Goal: Task Accomplishment & Management: Complete application form

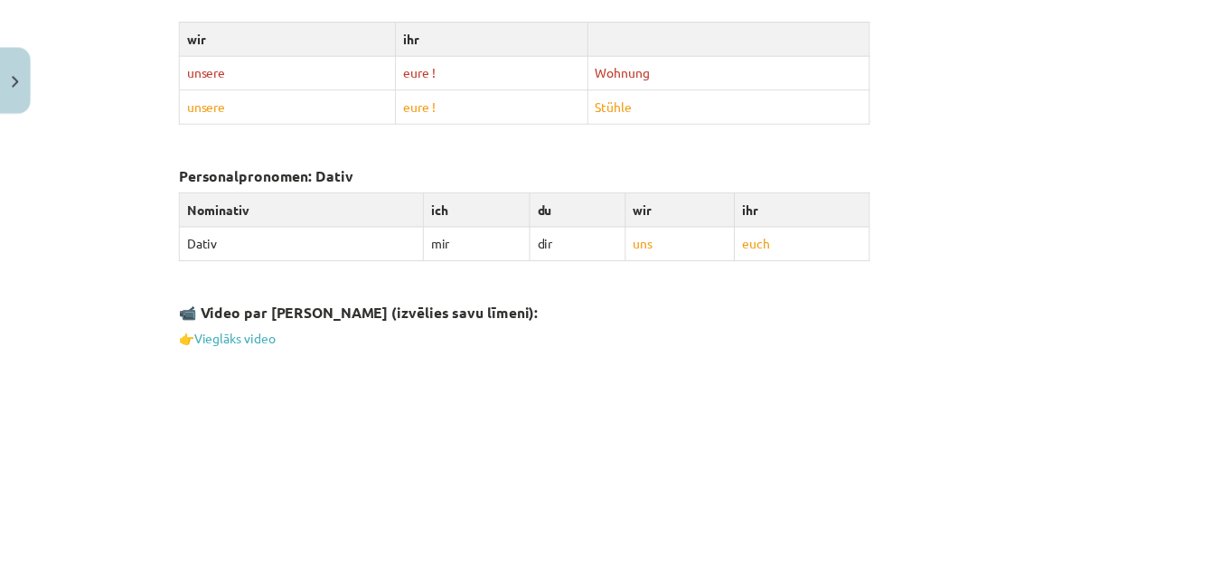
scroll to position [2697, 0]
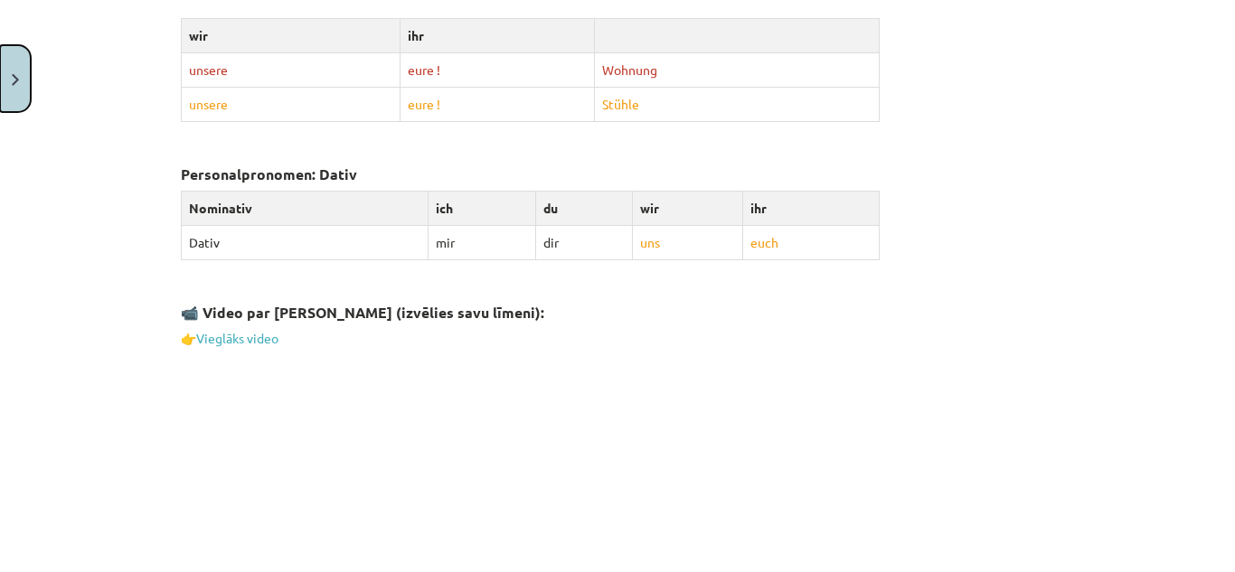
click at [19, 81] on button "Close" at bounding box center [15, 78] width 31 height 67
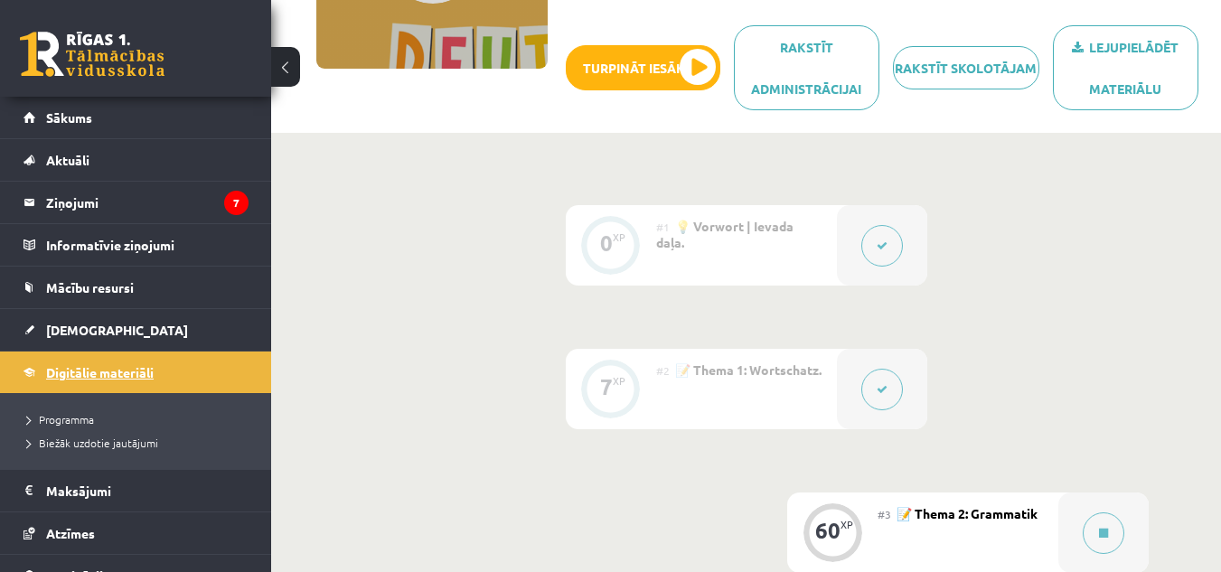
click at [139, 368] on span "Digitālie materiāli" at bounding box center [100, 372] width 108 height 16
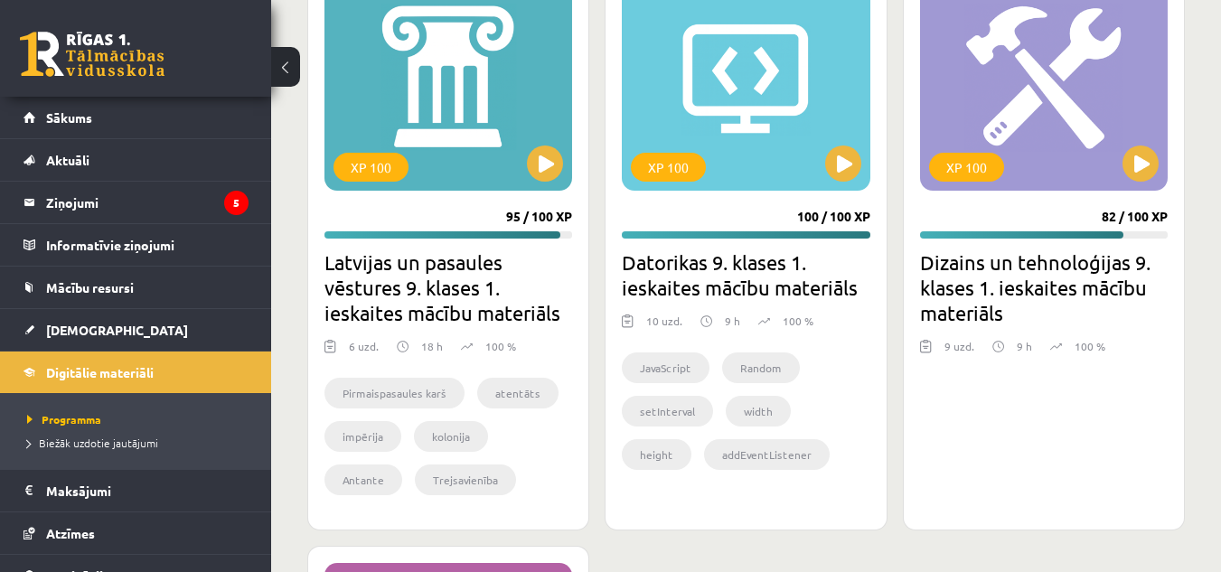
scroll to position [3072, 0]
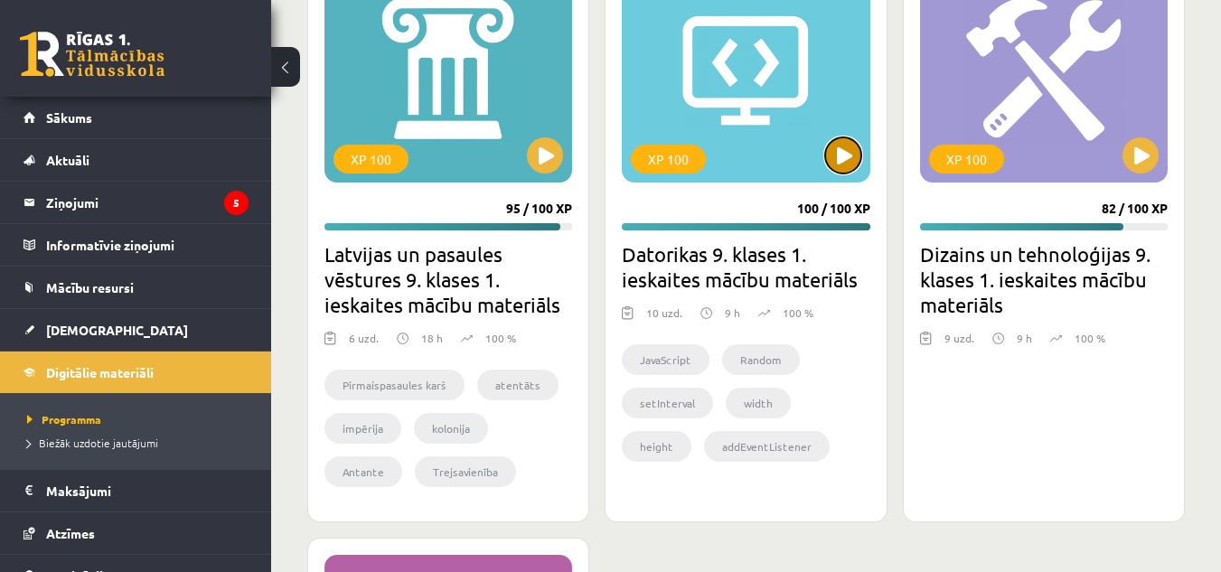
click at [847, 174] on button at bounding box center [843, 155] width 36 height 36
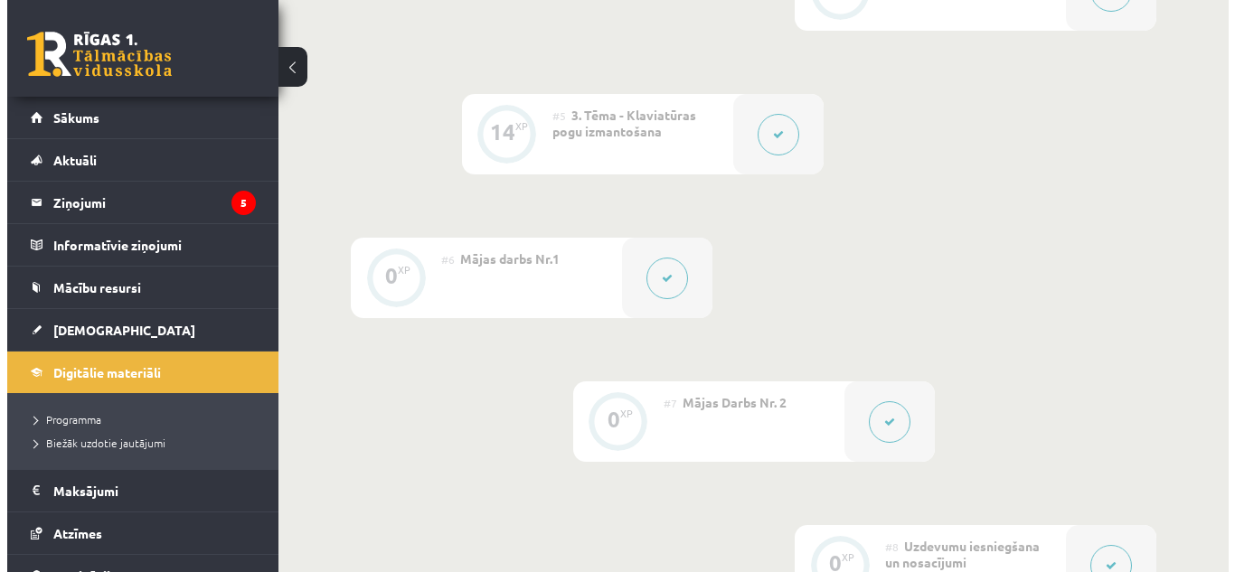
scroll to position [994, 0]
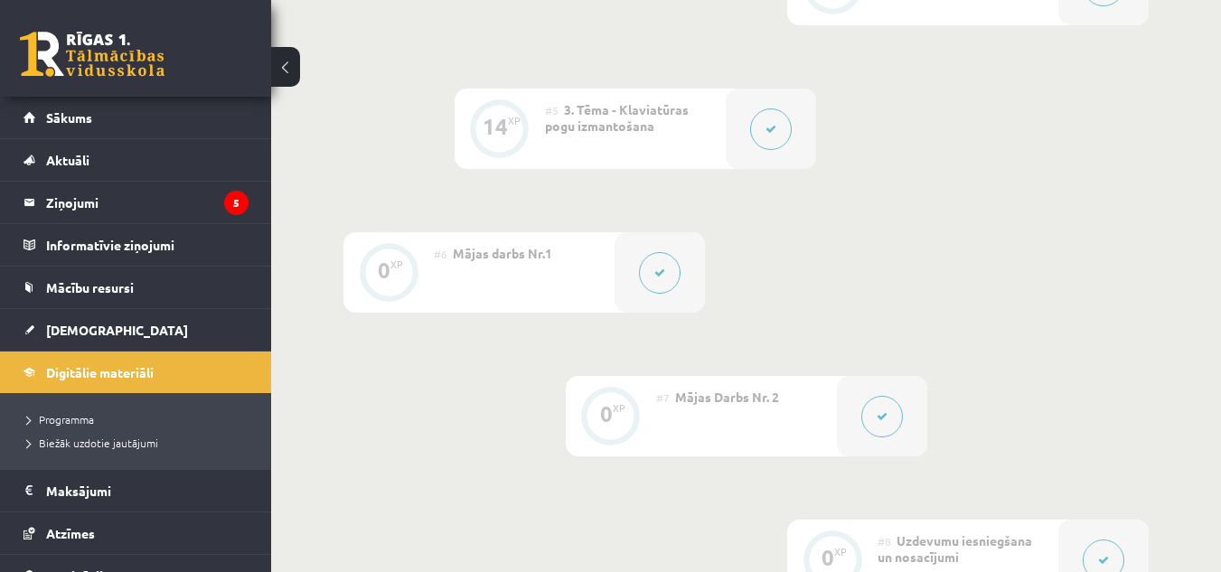
click at [659, 277] on icon at bounding box center [659, 273] width 11 height 11
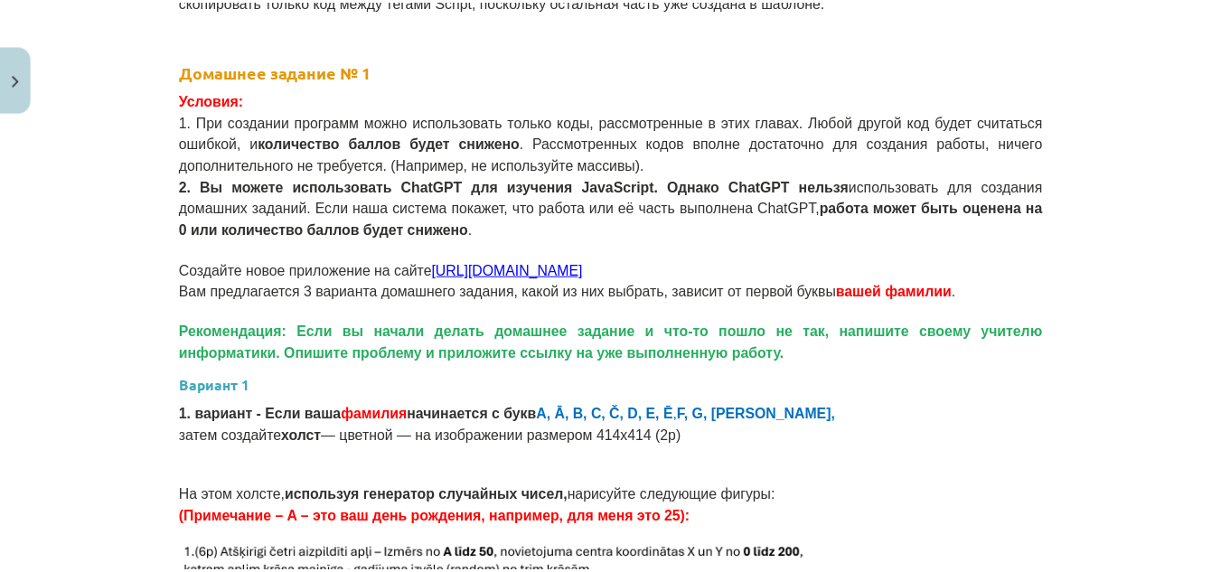
scroll to position [1557, 0]
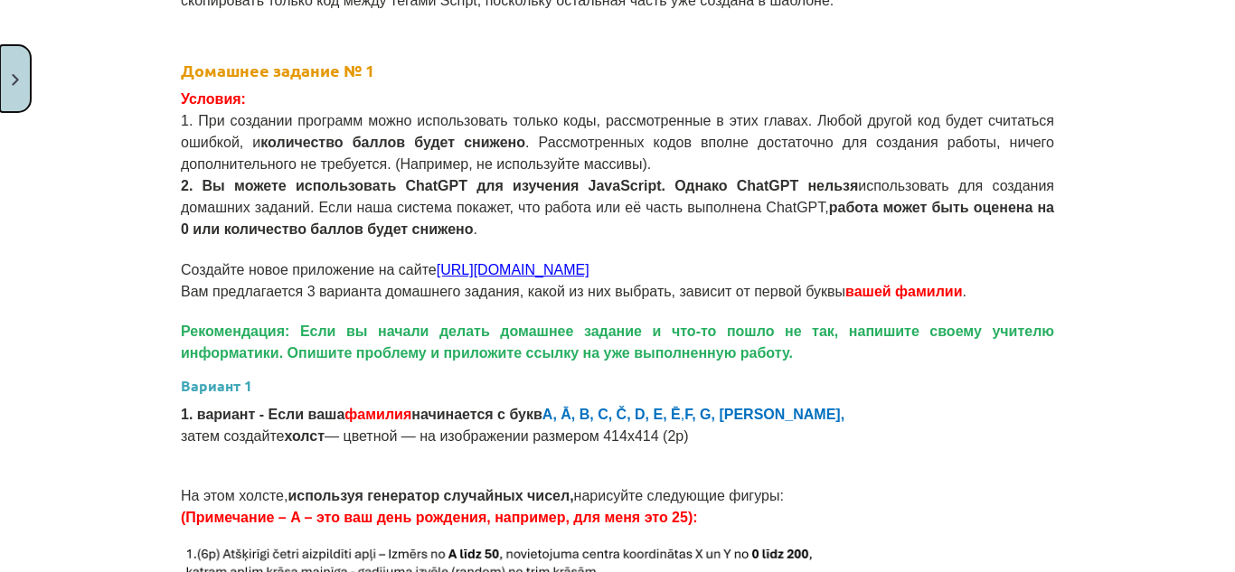
click at [6, 95] on button "Закрывать" at bounding box center [15, 78] width 31 height 67
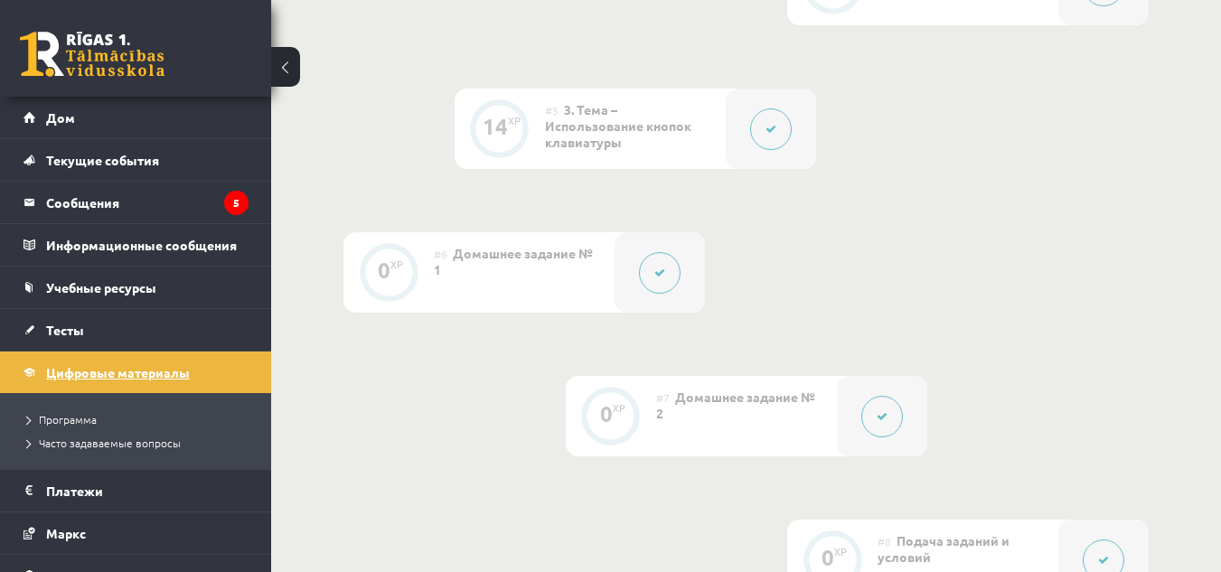
click at [189, 366] on font "Цифровые материалы" at bounding box center [118, 372] width 144 height 16
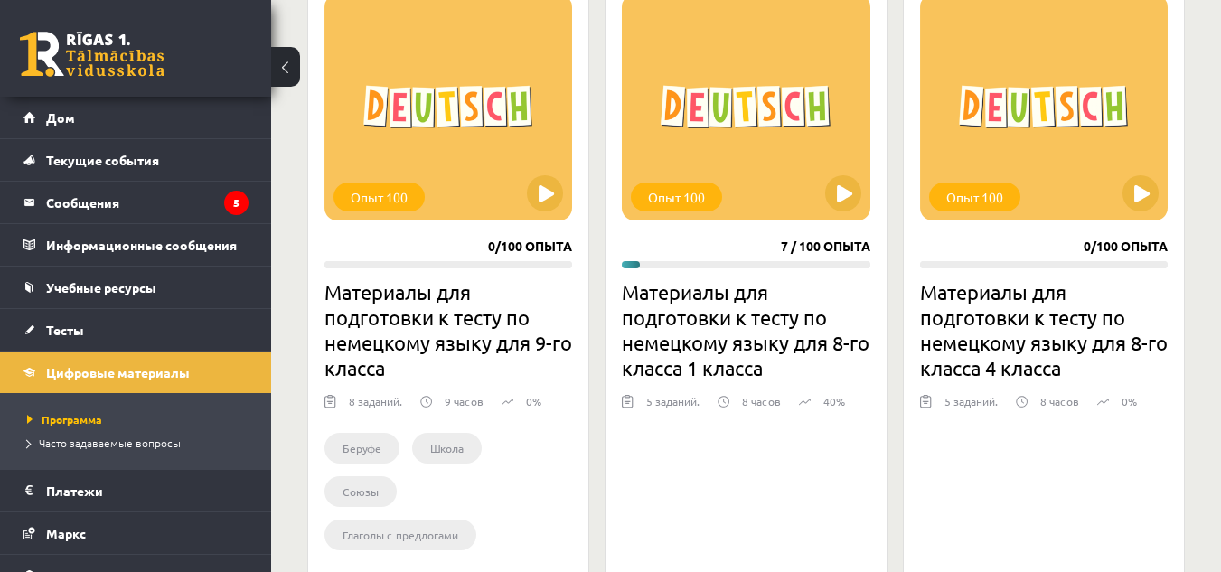
scroll to position [539, 0]
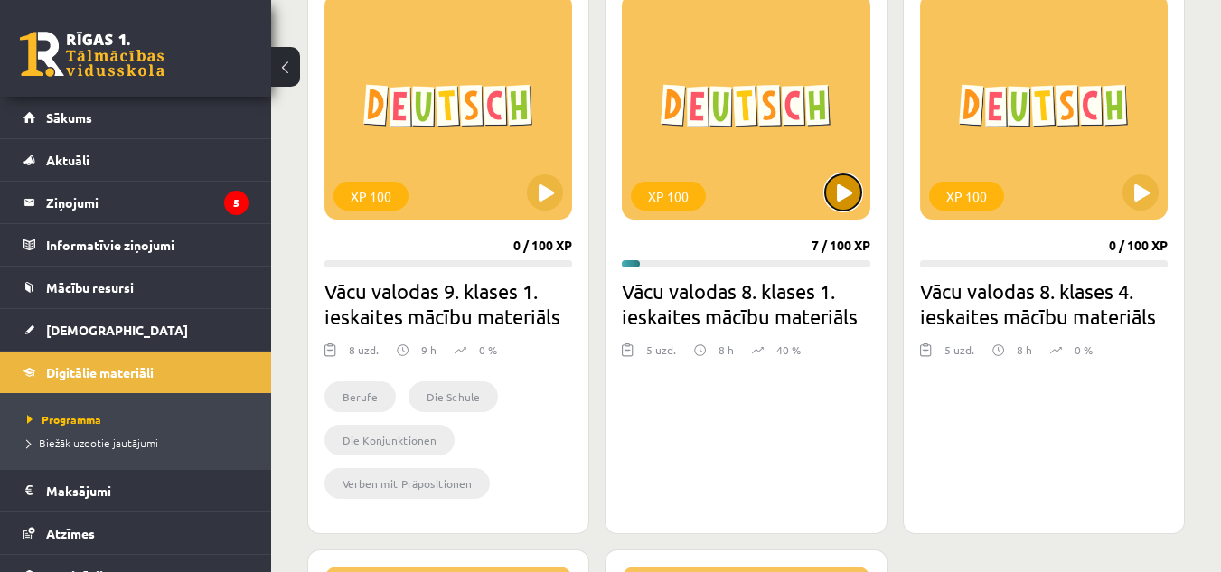
click at [842, 200] on button at bounding box center [843, 192] width 36 height 36
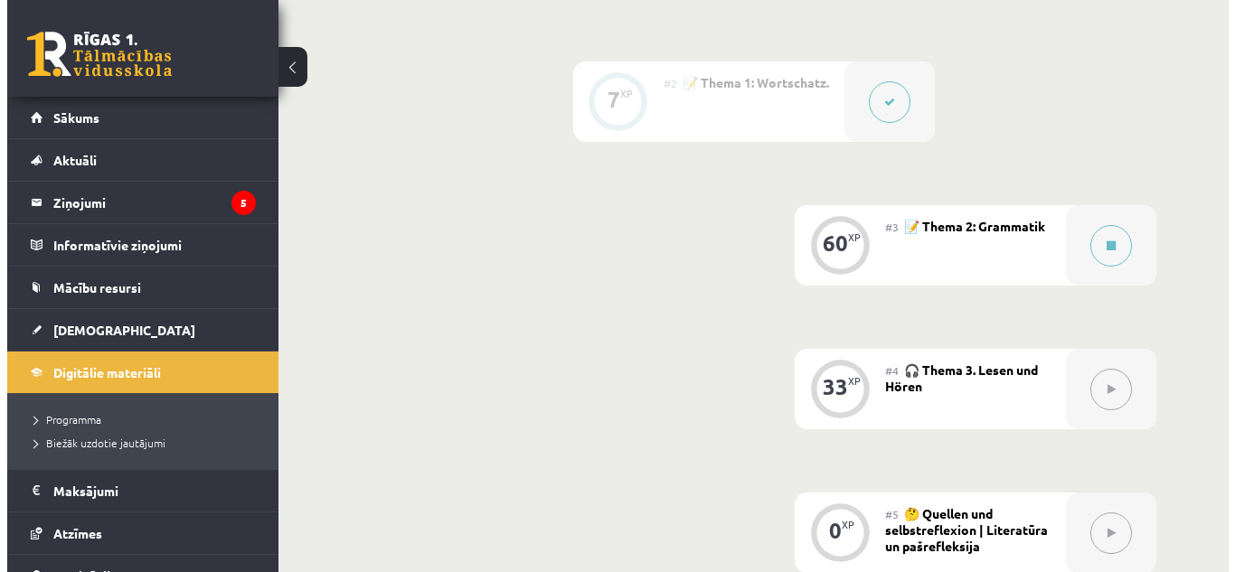
scroll to position [588, 0]
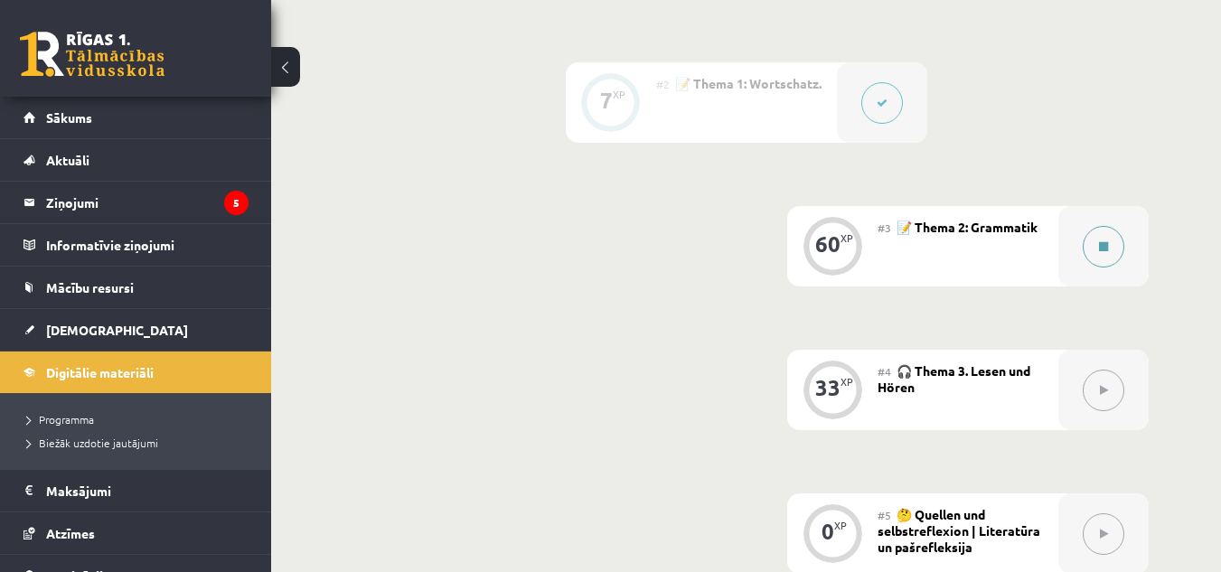
click at [1087, 242] on button at bounding box center [1104, 247] width 42 height 42
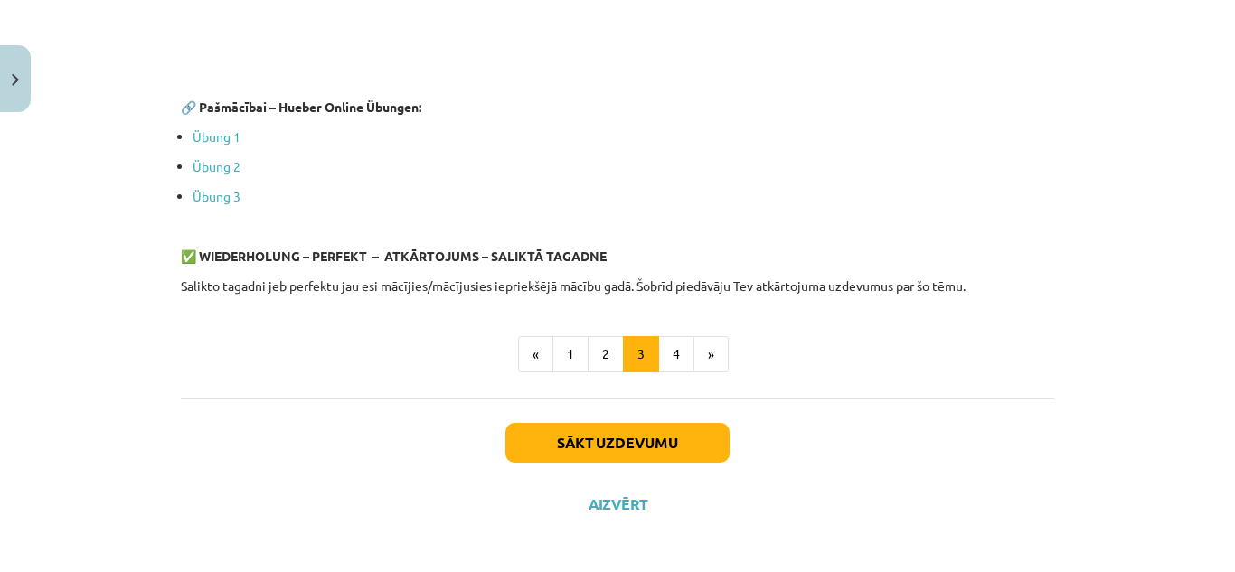
scroll to position [5339, 0]
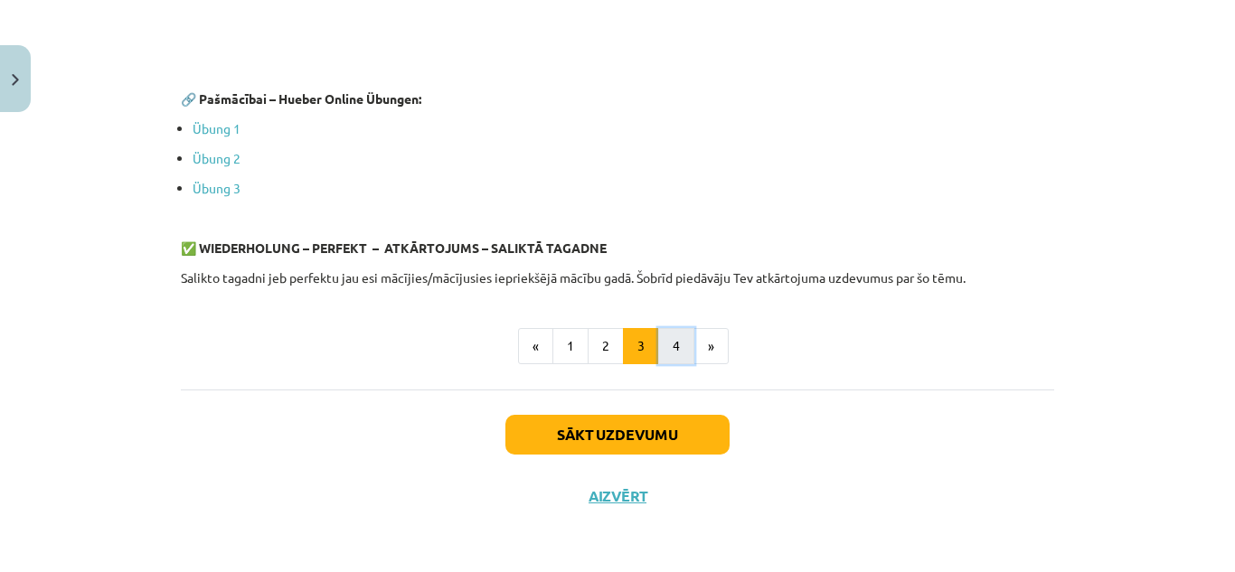
click at [663, 350] on button "4" at bounding box center [676, 346] width 36 height 36
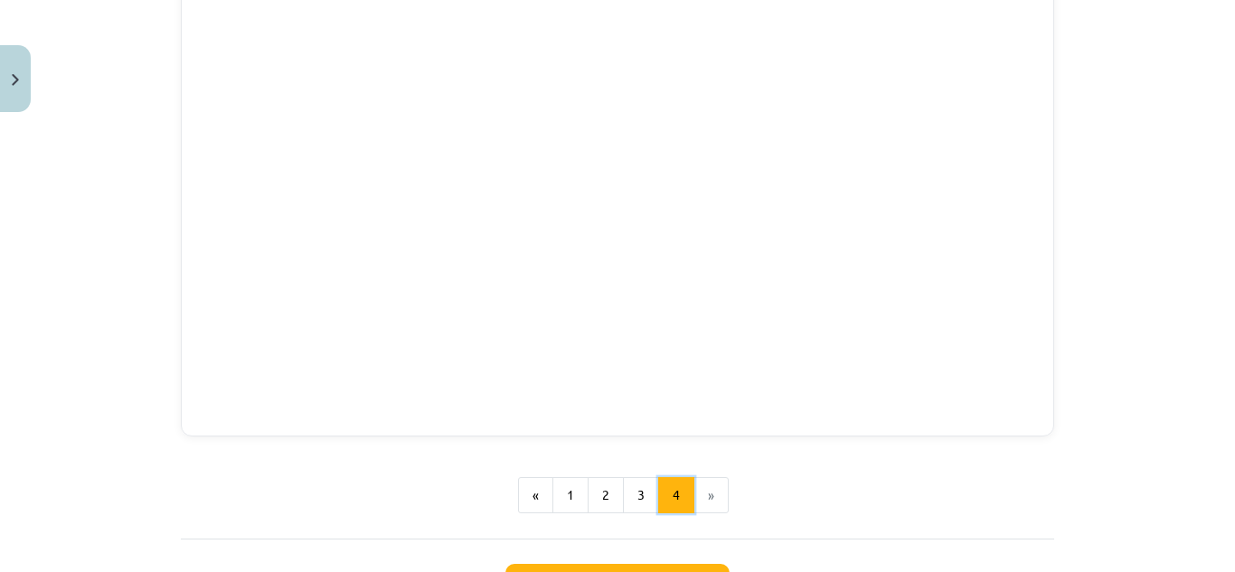
scroll to position [2491, 0]
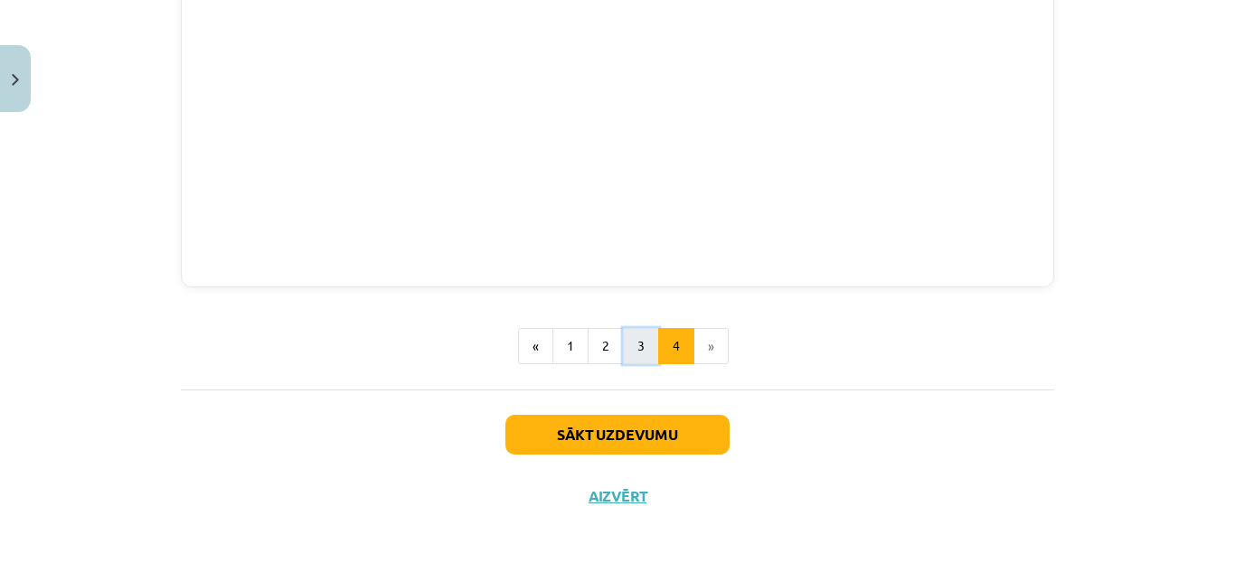
click at [633, 347] on button "3" at bounding box center [641, 346] width 36 height 36
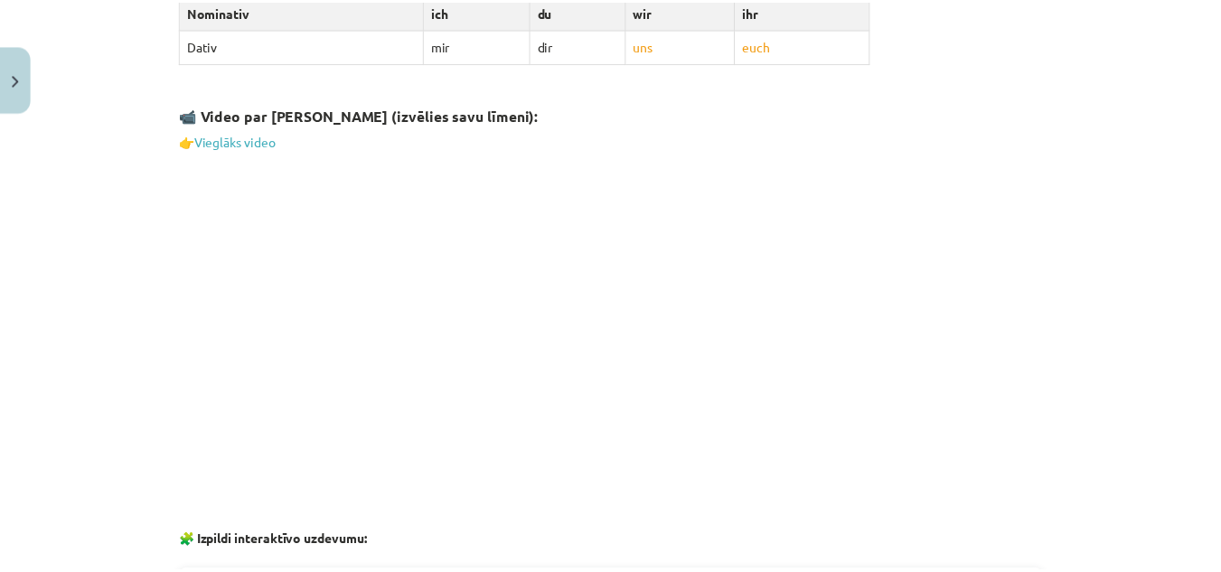
scroll to position [2894, 0]
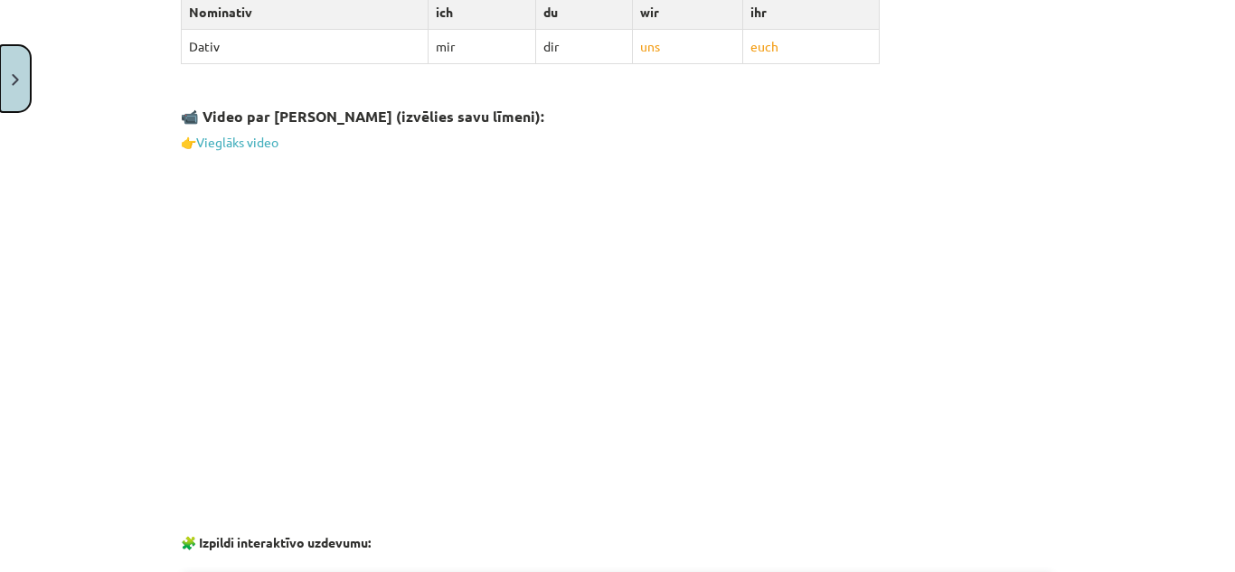
click at [8, 91] on button "Close" at bounding box center [15, 78] width 31 height 67
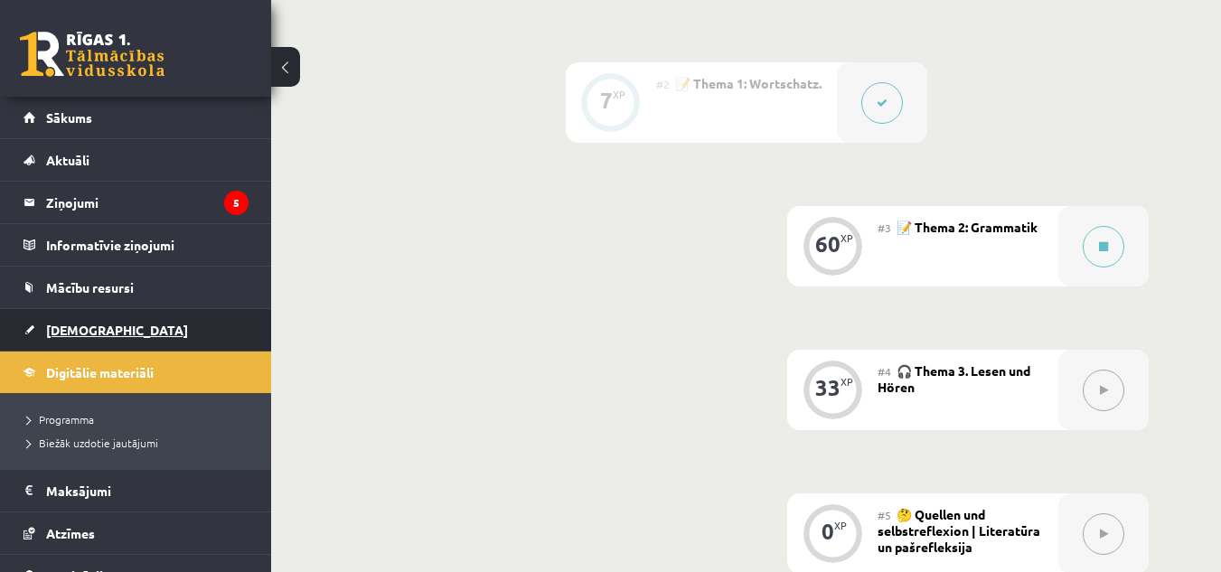
click at [175, 319] on link "[DEMOGRAPHIC_DATA]" at bounding box center [136, 330] width 225 height 42
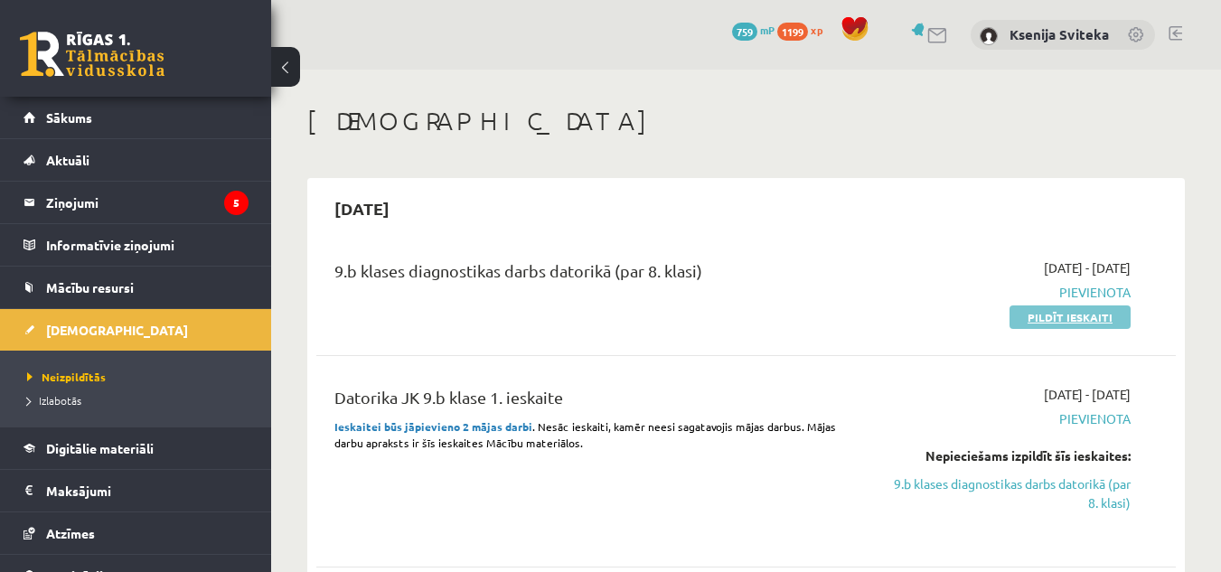
click at [1076, 325] on link "Pildīt ieskaiti" at bounding box center [1070, 318] width 121 height 24
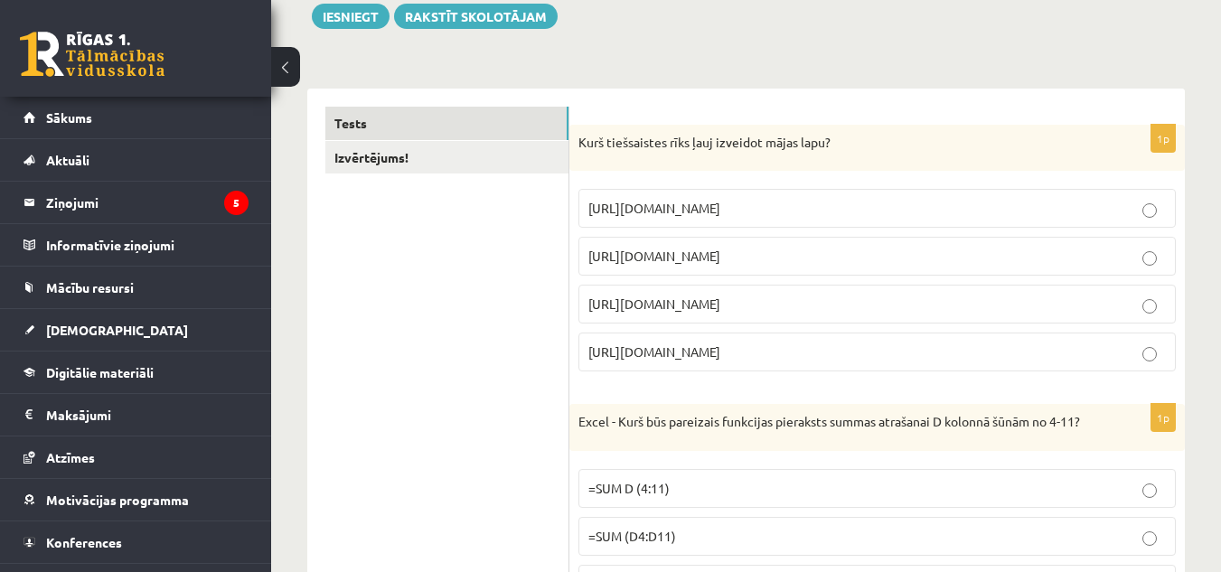
scroll to position [219, 0]
click at [732, 301] on p "https://www.mozello.lv" at bounding box center [877, 303] width 578 height 19
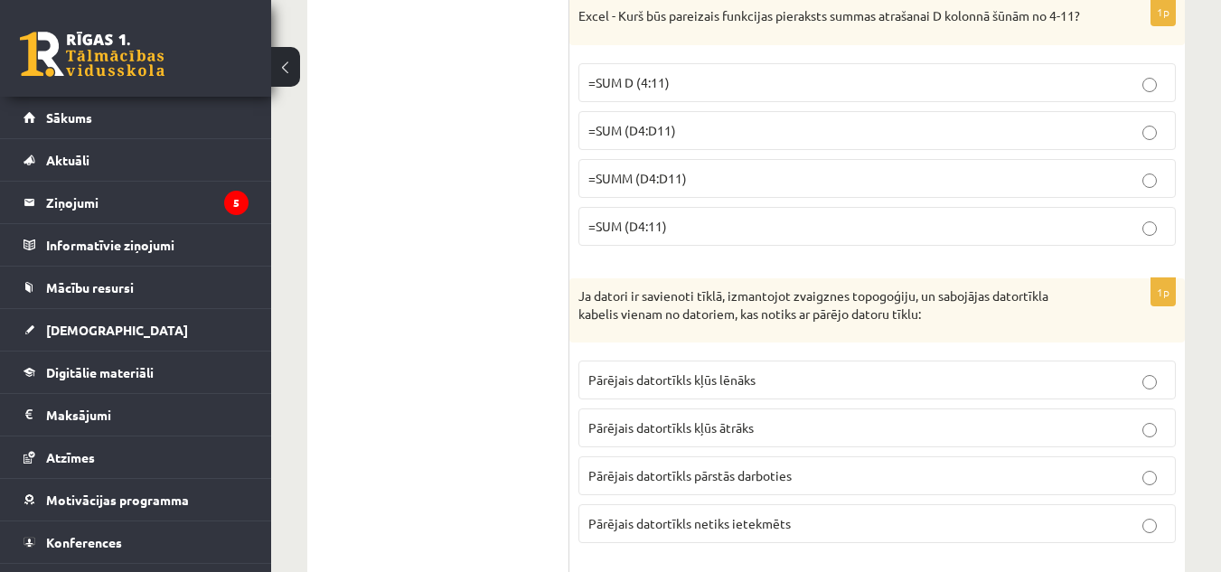
scroll to position [623, 0]
click at [724, 189] on p "=SUMM (D4:D11)" at bounding box center [877, 179] width 578 height 19
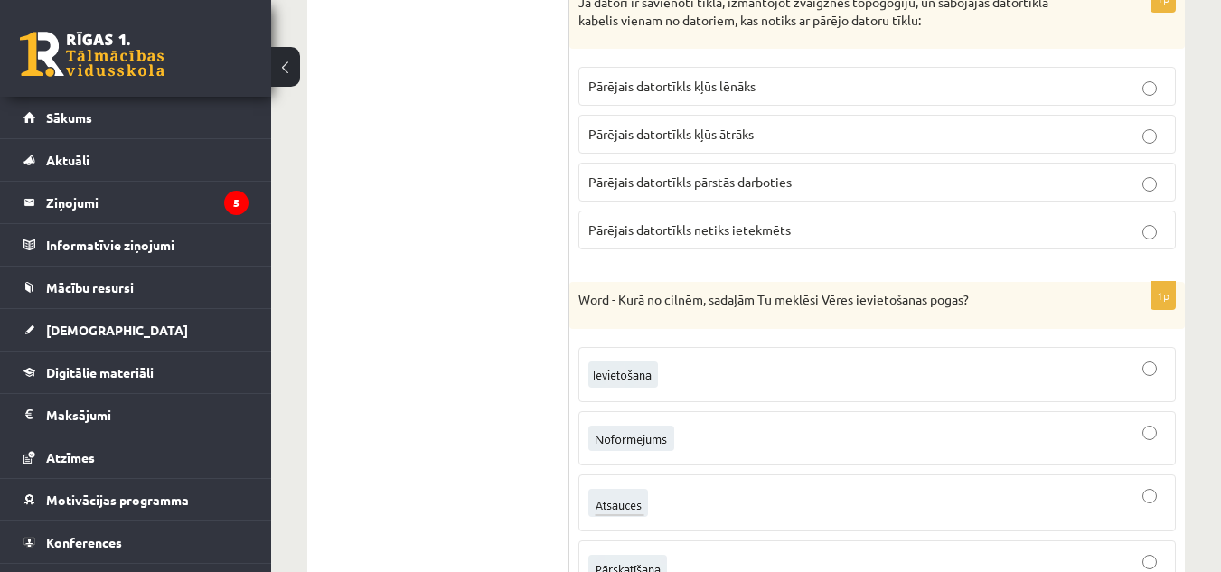
scroll to position [918, 0]
click at [756, 189] on span "Pārējais datortīkls pārstās darboties" at bounding box center [689, 181] width 203 height 16
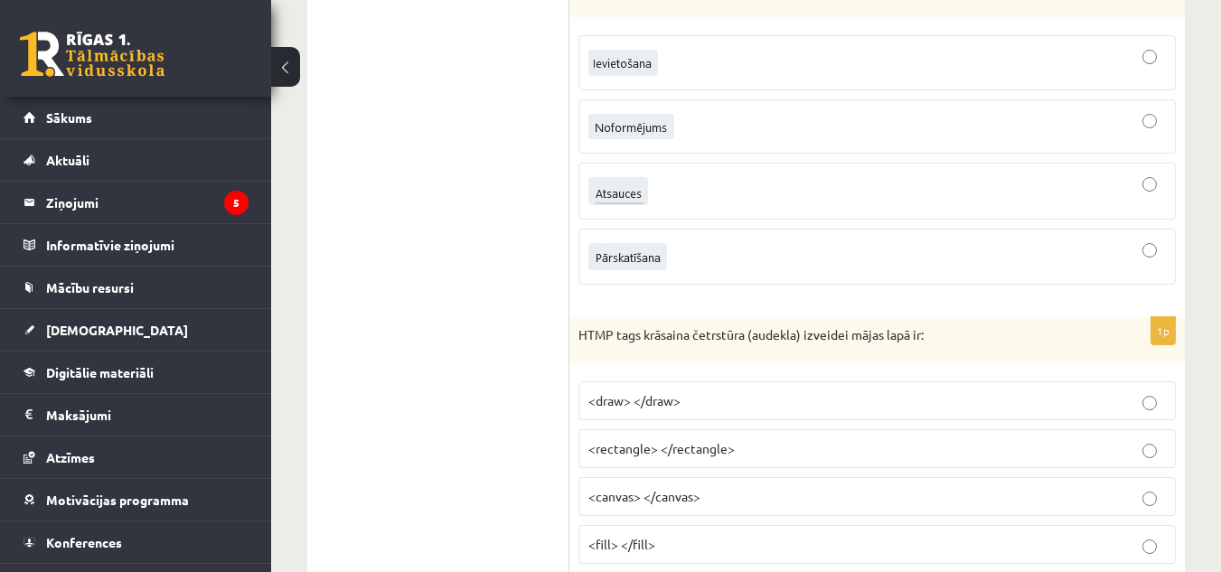
scroll to position [1230, 0]
click at [682, 209] on div at bounding box center [877, 190] width 578 height 37
click at [764, 505] on p "<canvas> </canvas>" at bounding box center [877, 495] width 578 height 19
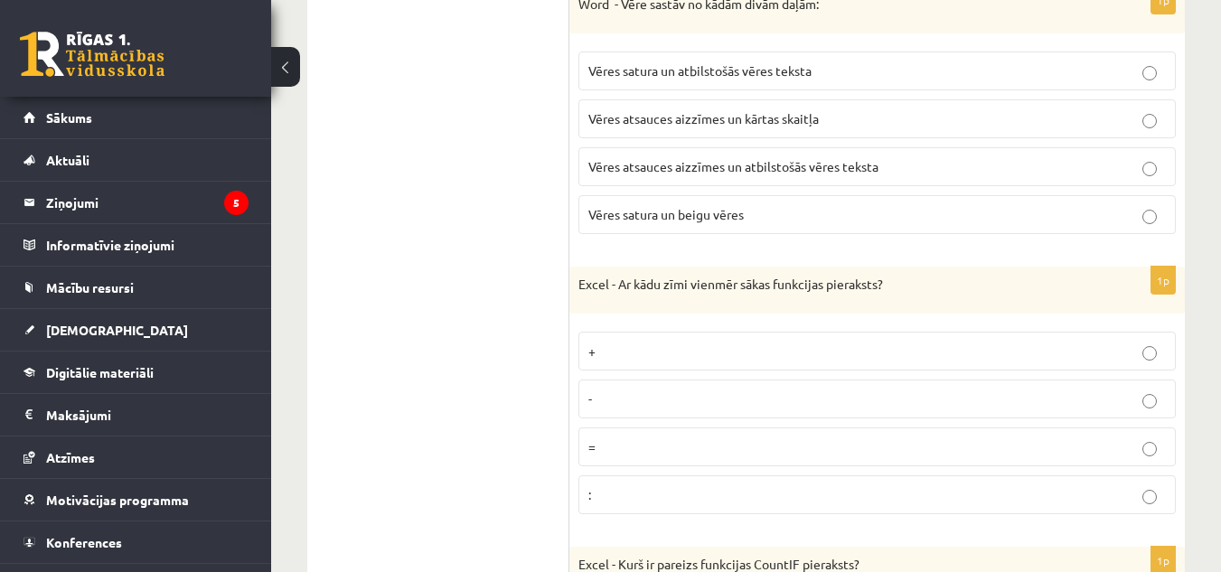
scroll to position [1839, 0]
click at [748, 175] on span "Vēres atsauces aizzīmes un atbilstošās vēres teksta" at bounding box center [733, 167] width 290 height 16
click at [642, 455] on label "=" at bounding box center [878, 447] width 598 height 39
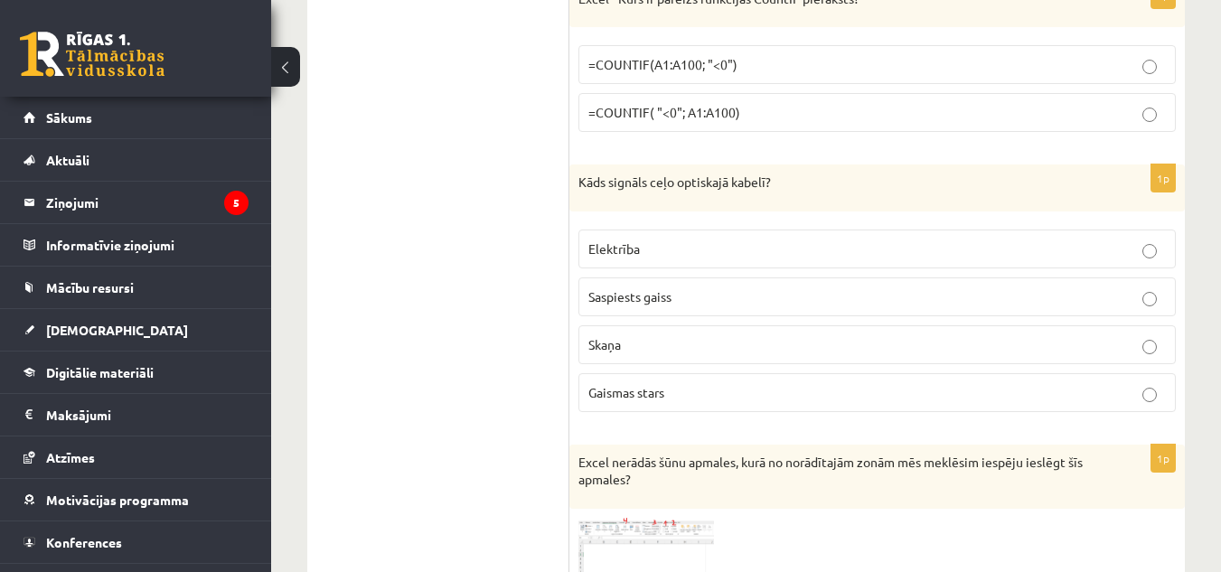
scroll to position [2404, 0]
click at [766, 75] on p "=COUNTIF(A1:A100; "<0")" at bounding box center [877, 65] width 578 height 19
click at [707, 403] on p "Gaismas stars" at bounding box center [877, 393] width 578 height 19
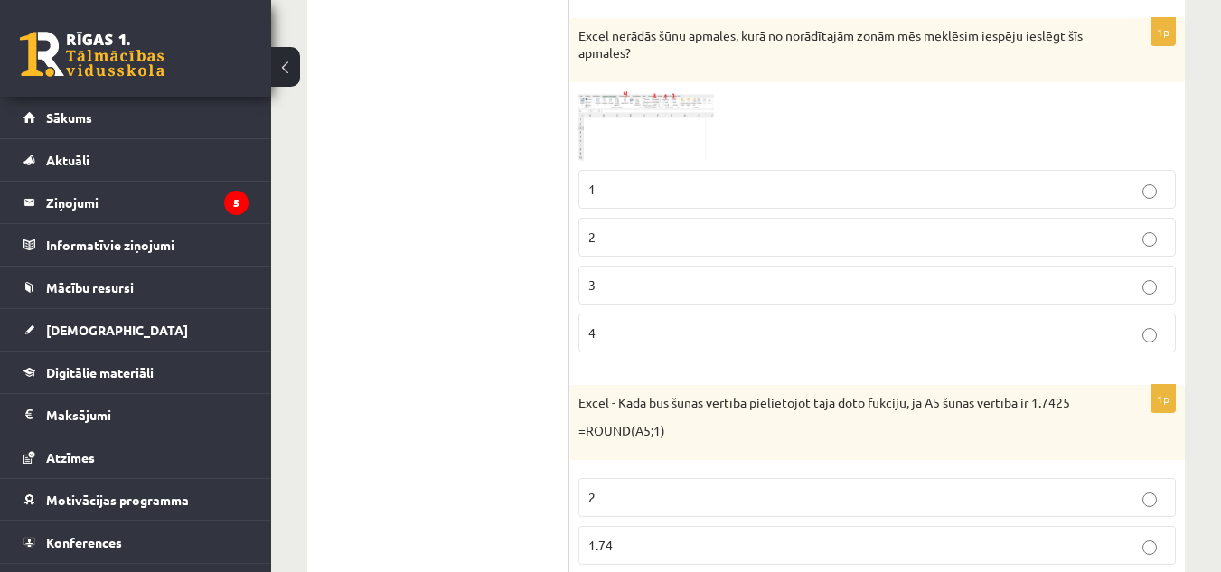
scroll to position [2835, 0]
click at [657, 123] on img at bounding box center [647, 124] width 136 height 70
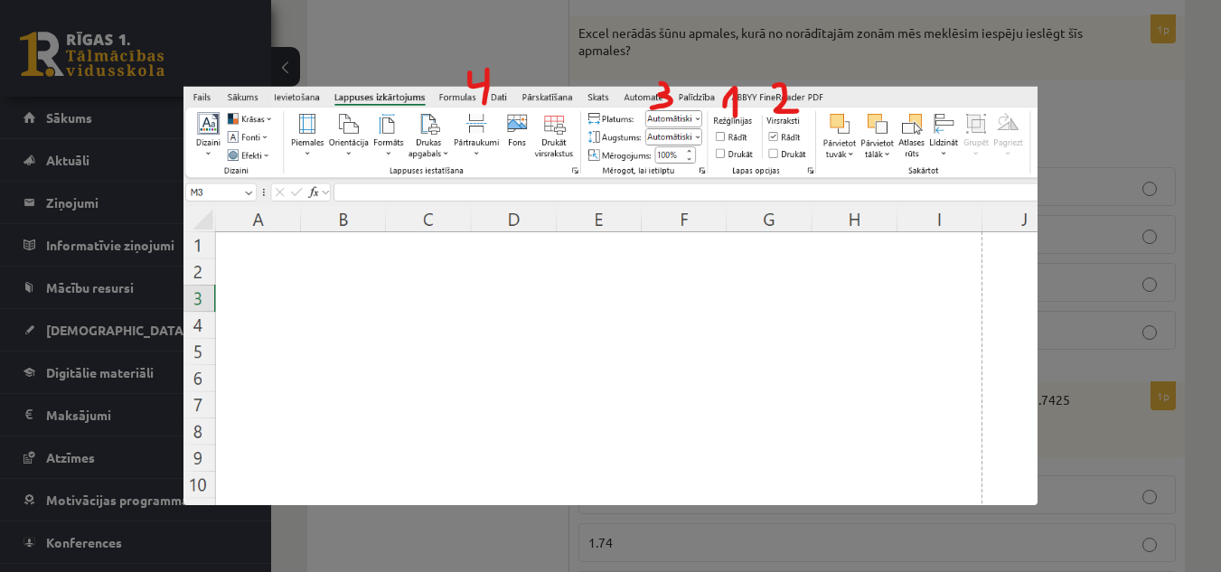
click at [554, 42] on div at bounding box center [610, 286] width 1221 height 572
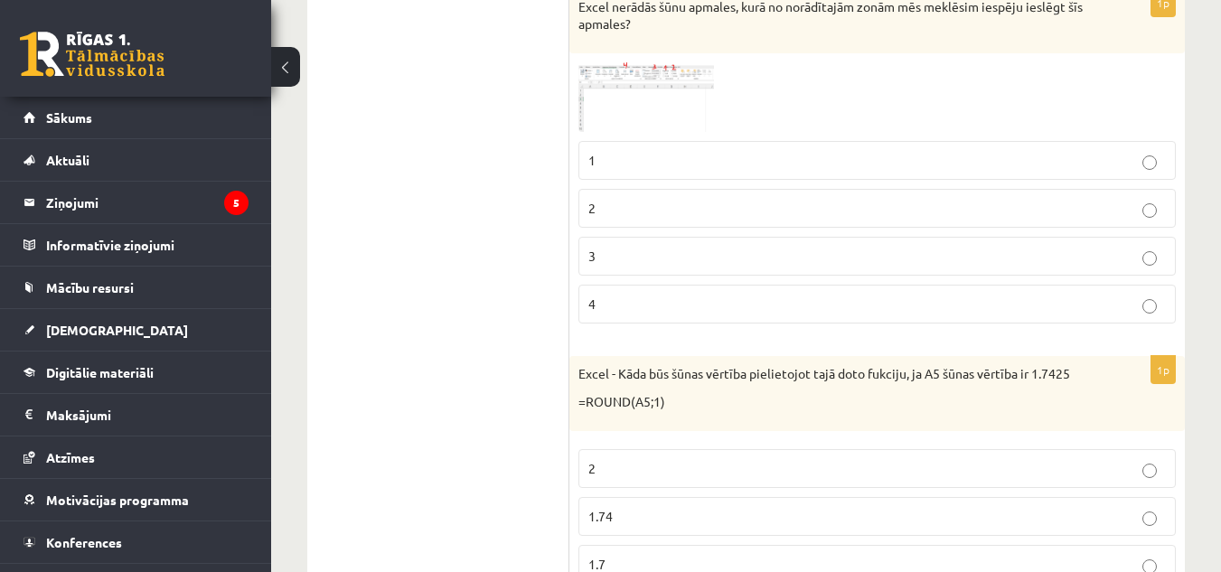
scroll to position [2863, 0]
click at [685, 129] on img at bounding box center [647, 96] width 136 height 70
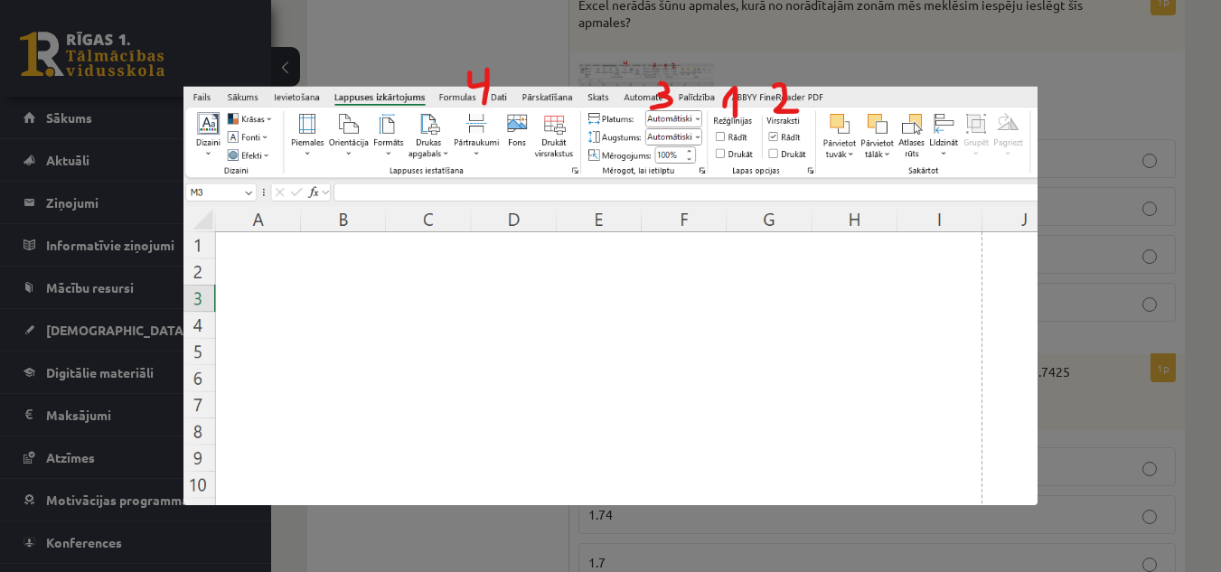
click at [890, 48] on div at bounding box center [610, 286] width 1221 height 572
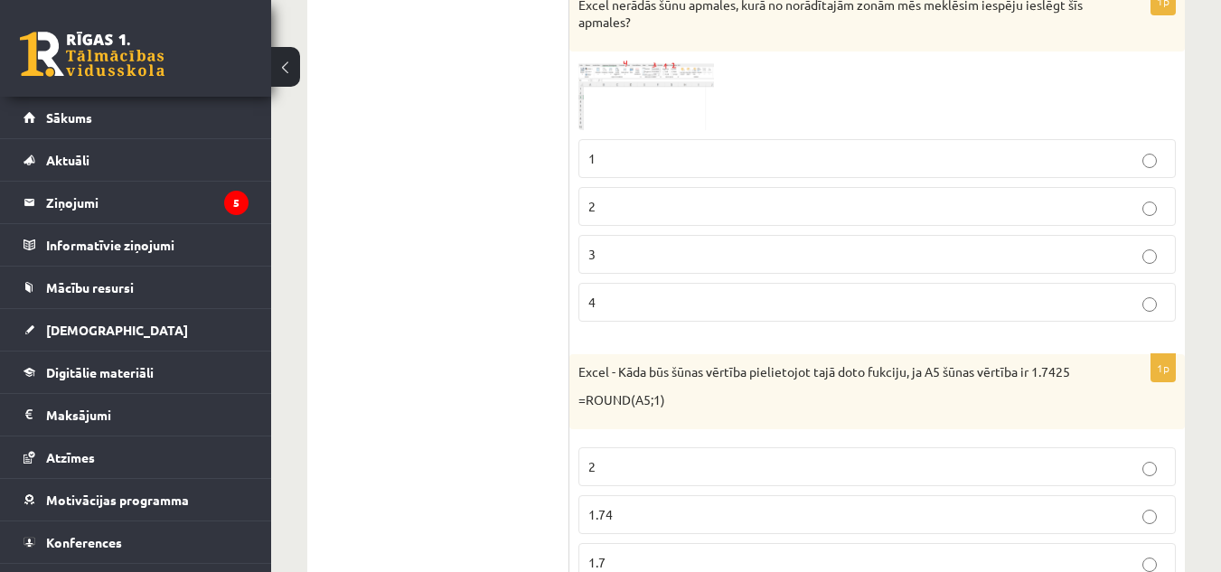
click at [656, 118] on span at bounding box center [647, 103] width 29 height 29
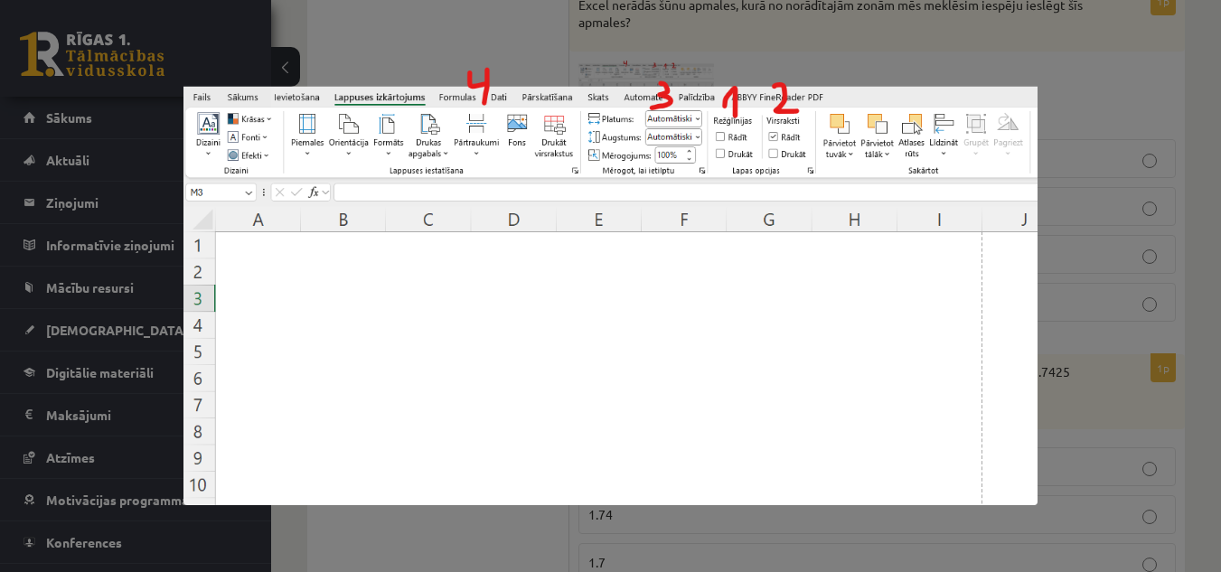
click at [1100, 197] on div at bounding box center [610, 286] width 1221 height 572
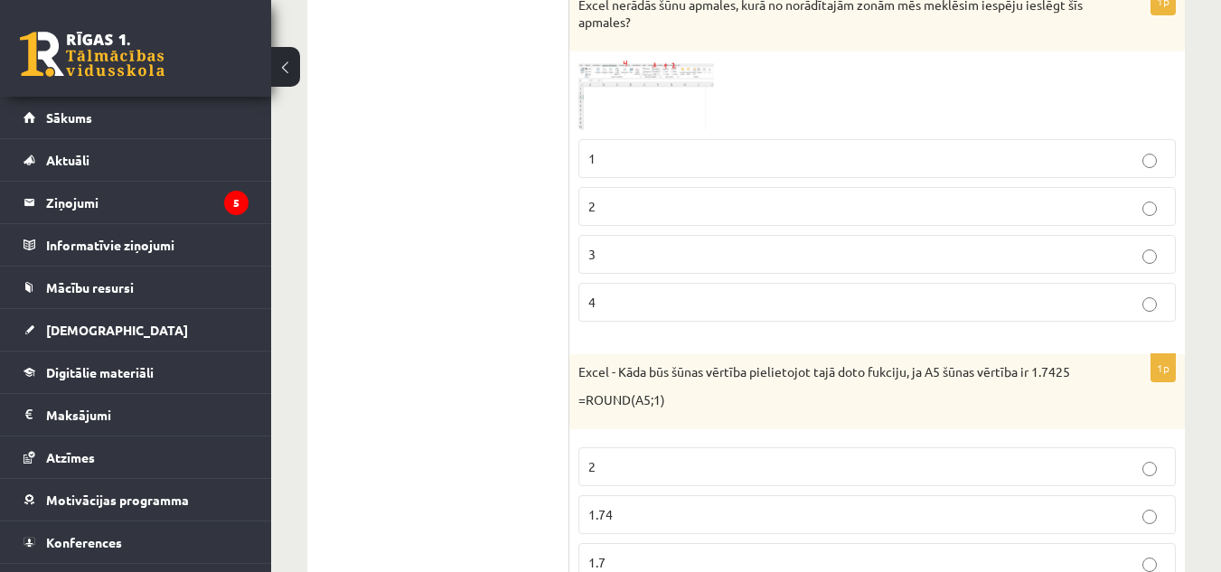
click at [698, 118] on img at bounding box center [647, 96] width 136 height 70
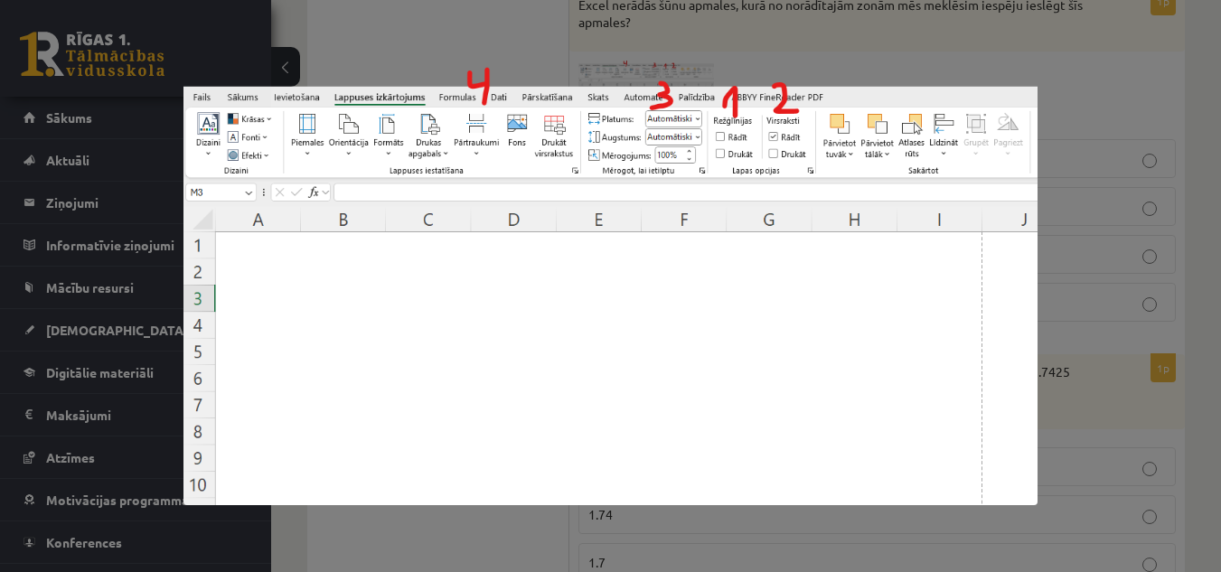
click at [730, 59] on div at bounding box center [610, 286] width 1221 height 572
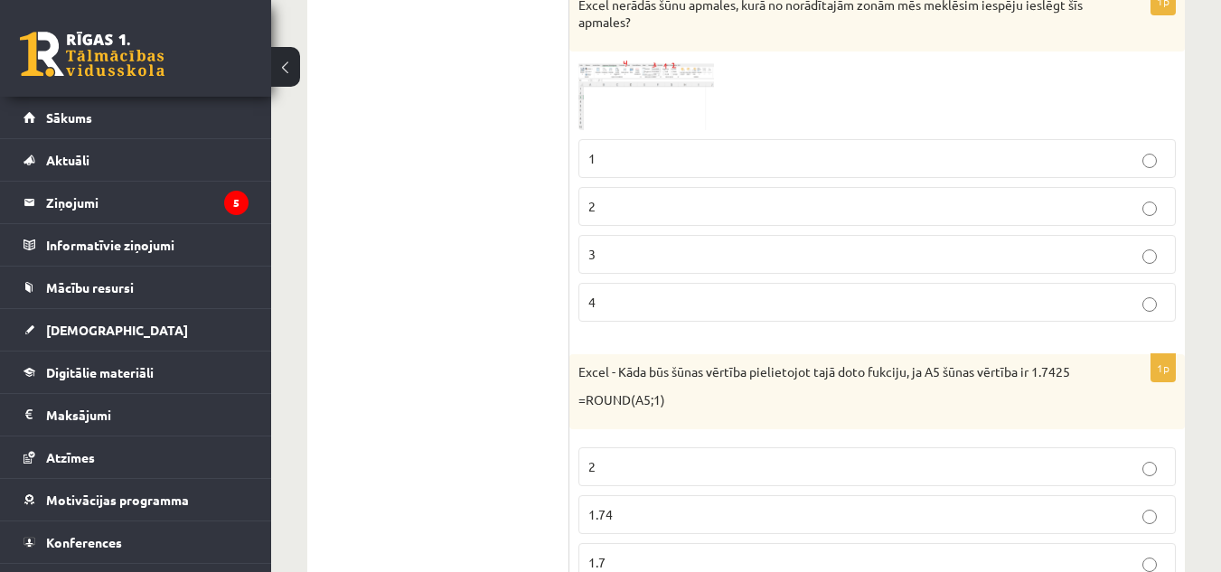
click at [688, 99] on img at bounding box center [647, 96] width 136 height 70
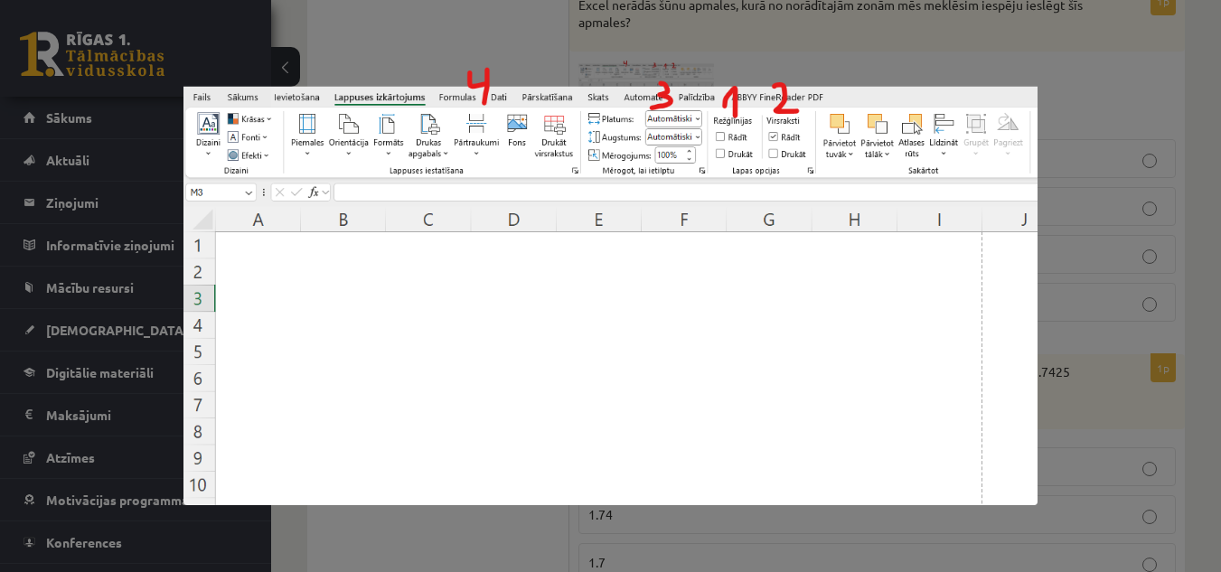
click at [721, 53] on div at bounding box center [610, 286] width 1221 height 572
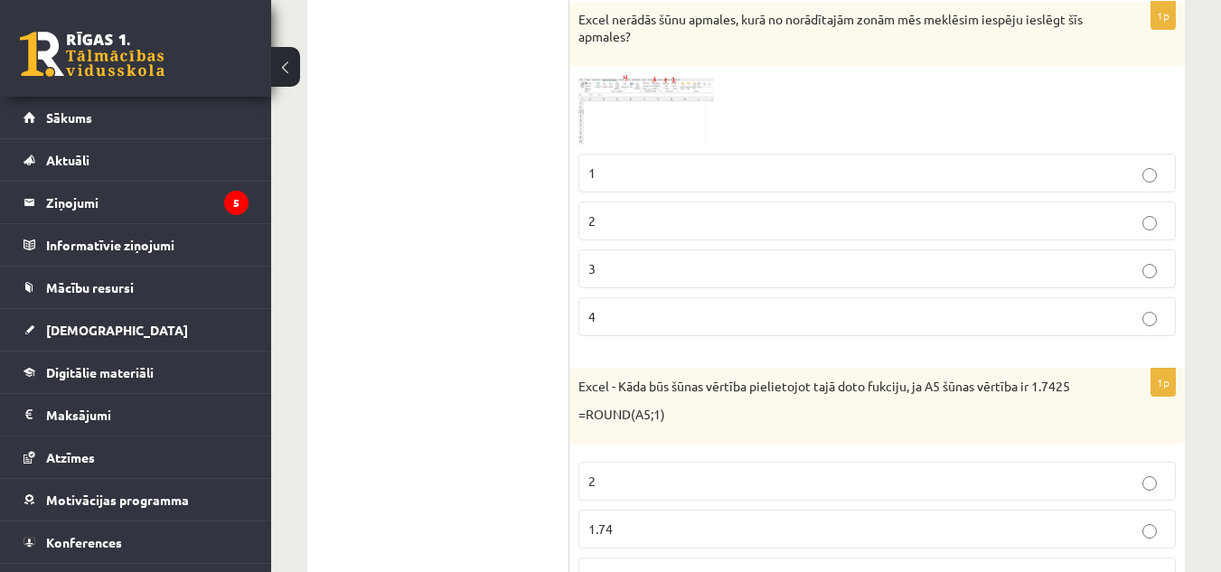
scroll to position [2847, 0]
click at [649, 110] on img at bounding box center [647, 111] width 136 height 70
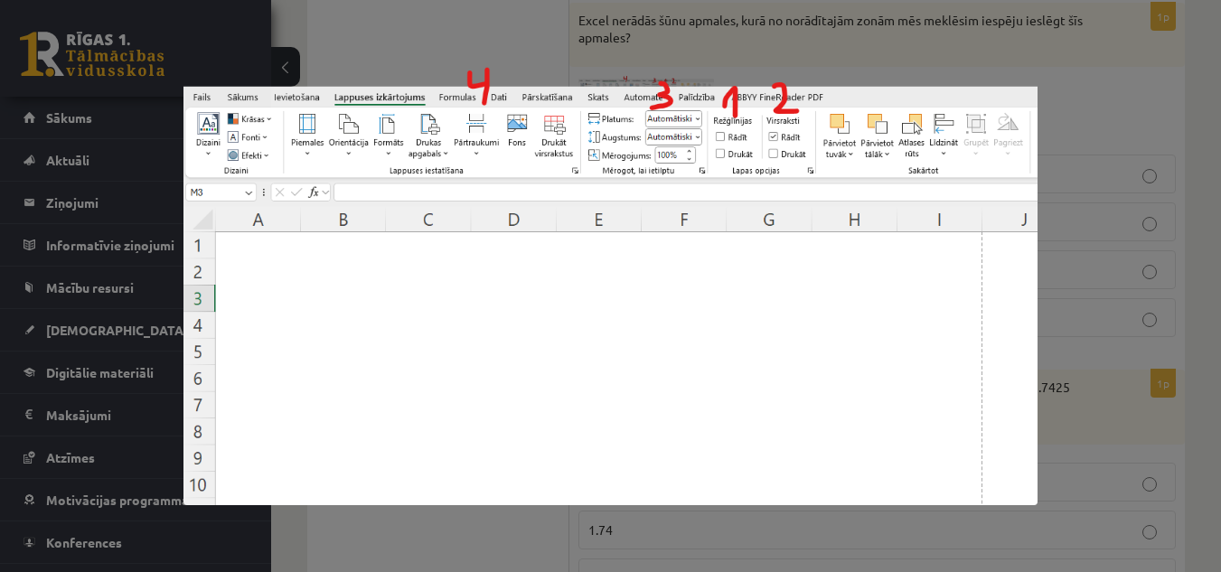
click at [1129, 120] on div at bounding box center [610, 286] width 1221 height 572
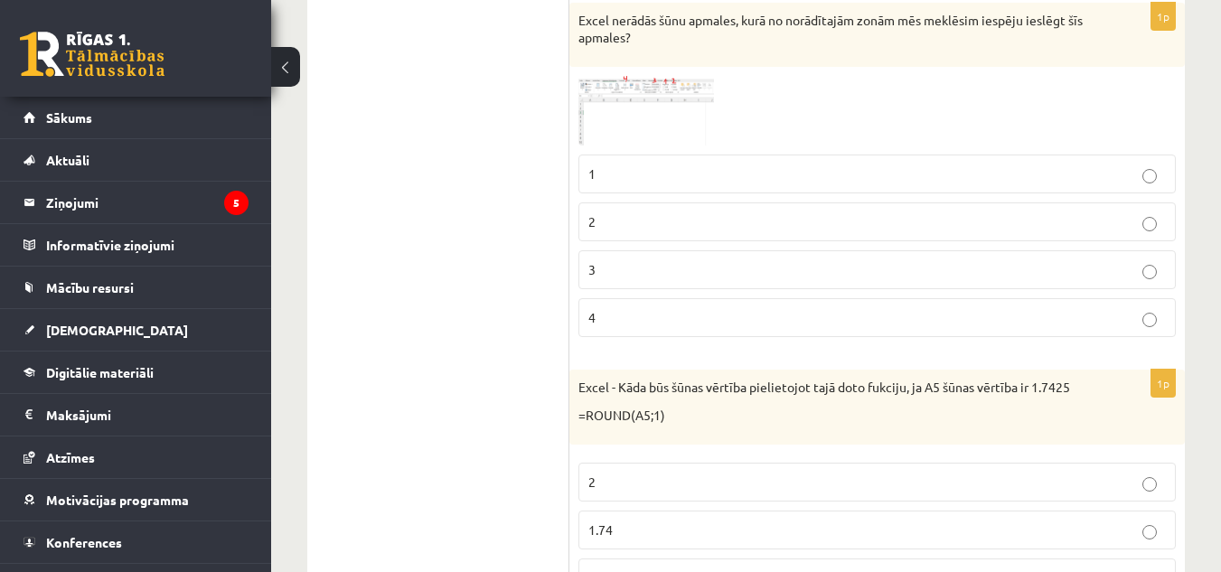
click at [868, 184] on p "1" at bounding box center [877, 174] width 578 height 19
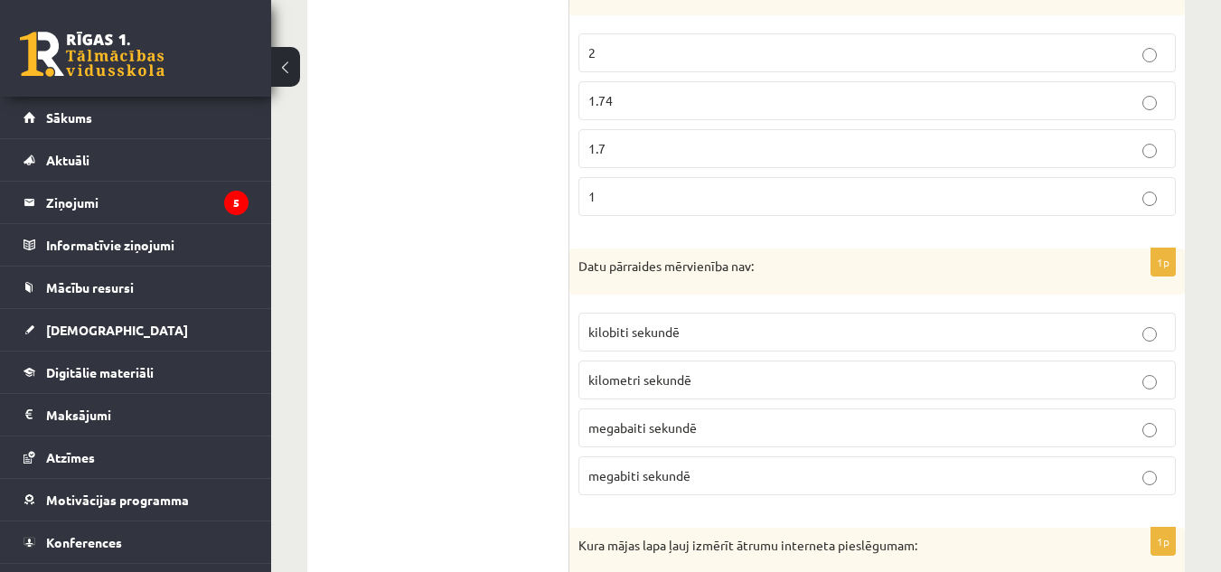
scroll to position [3288, 0]
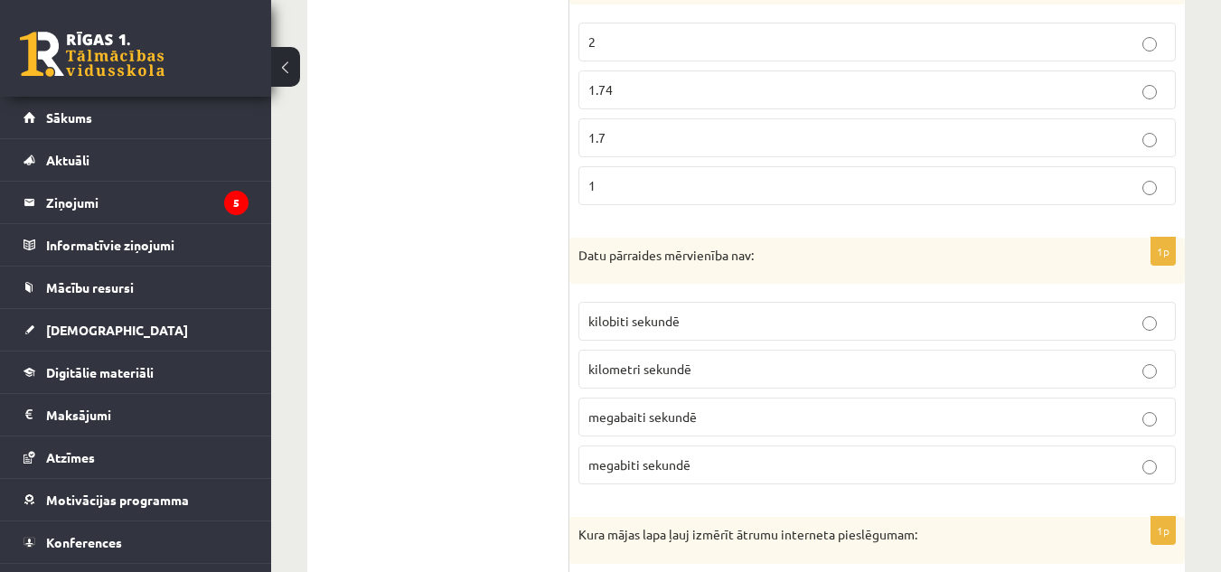
click at [868, 189] on label "1" at bounding box center [878, 185] width 598 height 39
click at [848, 145] on label "1.7" at bounding box center [878, 137] width 598 height 39
click at [768, 379] on p "kilometri sekundē" at bounding box center [877, 369] width 578 height 19
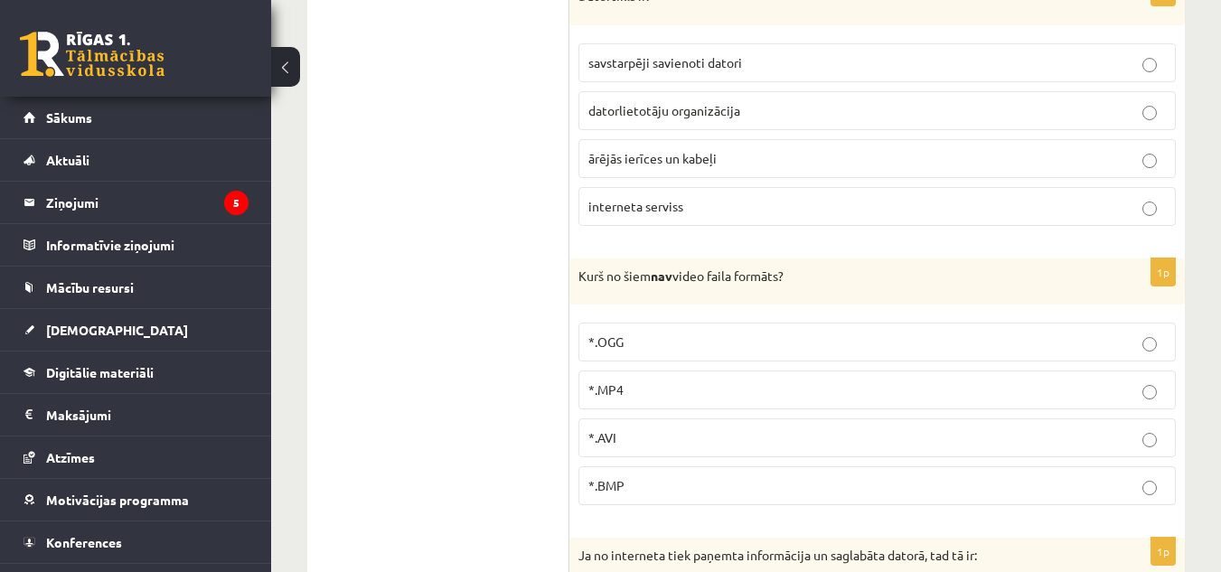
scroll to position [5002, 0]
click at [768, 362] on label "*.OGG" at bounding box center [878, 343] width 598 height 39
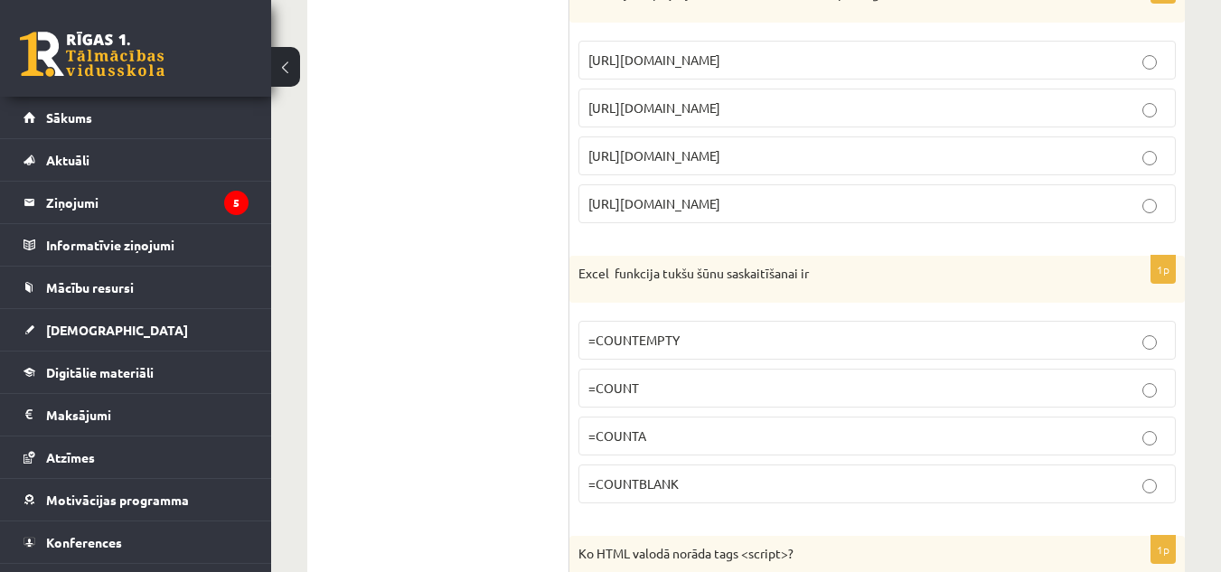
scroll to position [3834, 0]
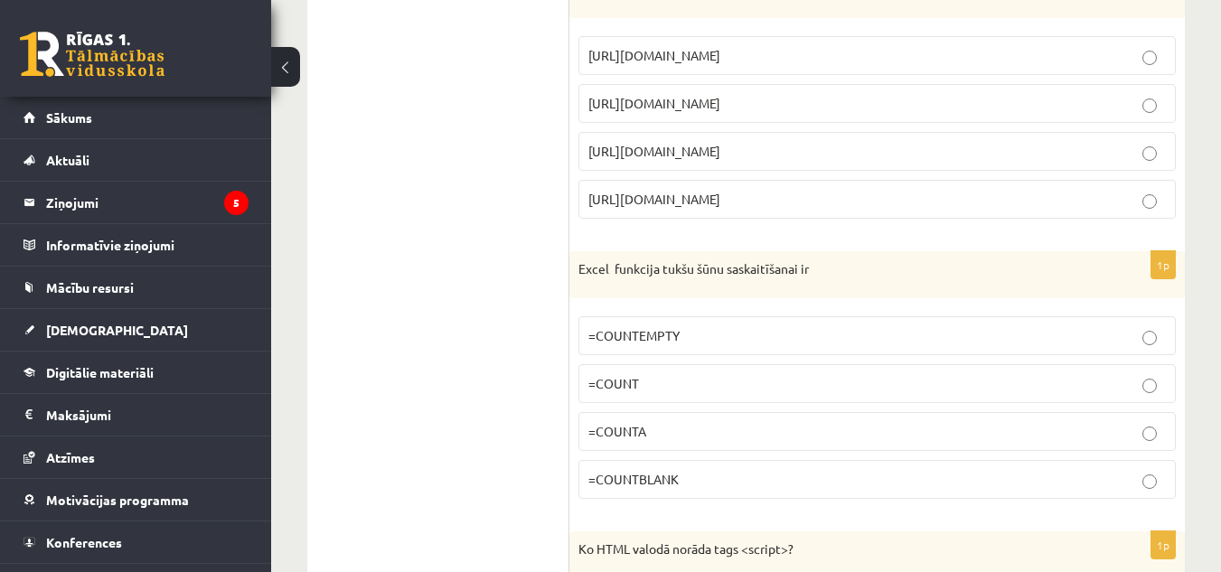
click at [803, 113] on p "https://www.speedtest.net" at bounding box center [877, 103] width 578 height 19
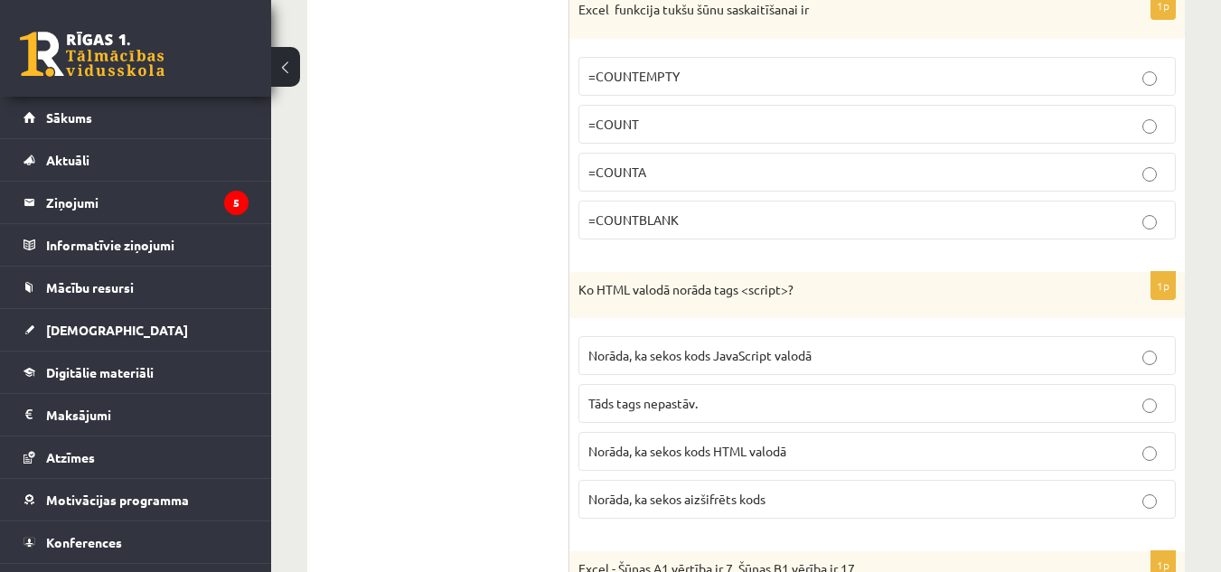
scroll to position [4094, 0]
click at [742, 229] on p "=COUNTBLANK" at bounding box center [877, 219] width 578 height 19
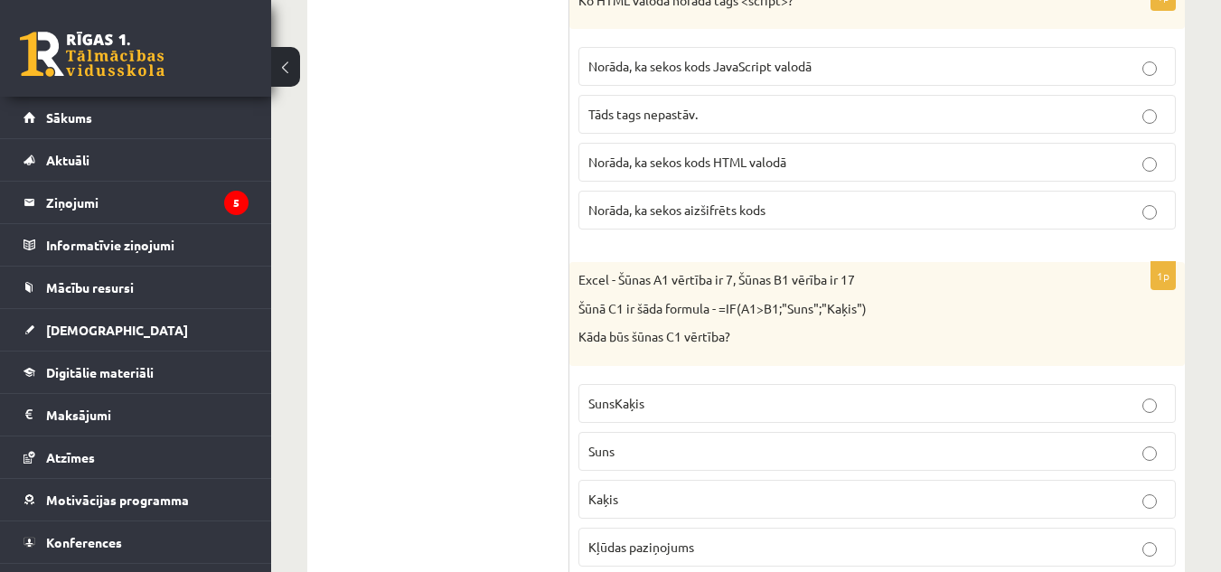
scroll to position [4384, 0]
click at [681, 507] on p "Kaķis" at bounding box center [877, 497] width 578 height 19
click at [759, 72] on label "Norāda, ka sekos kods JavaScript valodā" at bounding box center [878, 64] width 598 height 39
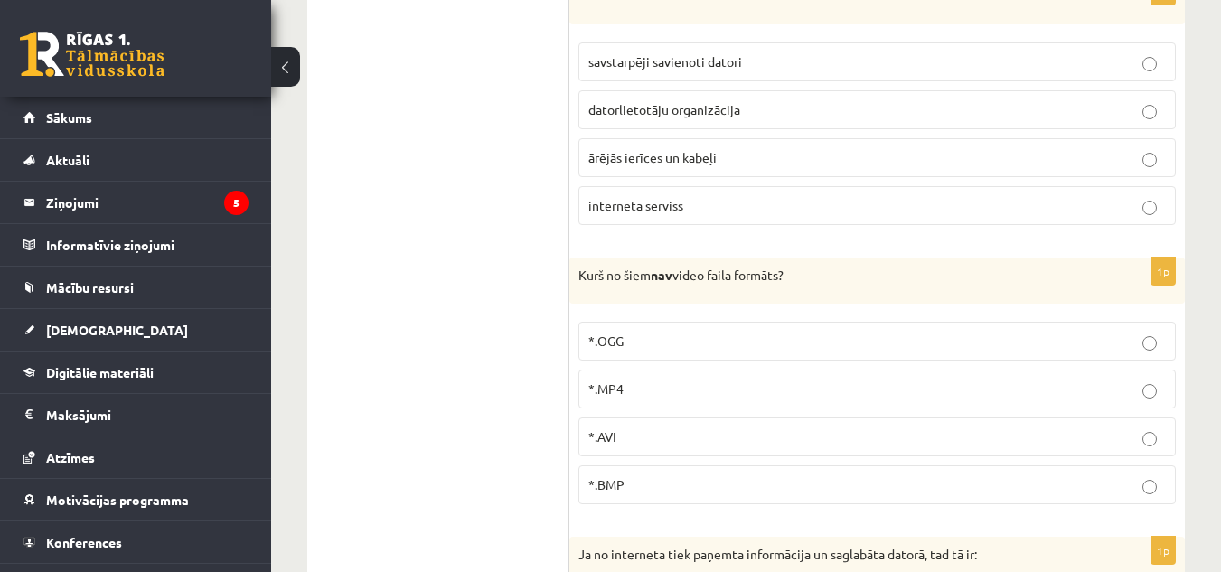
scroll to position [5005, 0]
click at [772, 60] on label "savstarpēji savienoti datori" at bounding box center [878, 61] width 598 height 39
click at [702, 494] on p "*.BMP" at bounding box center [877, 484] width 578 height 19
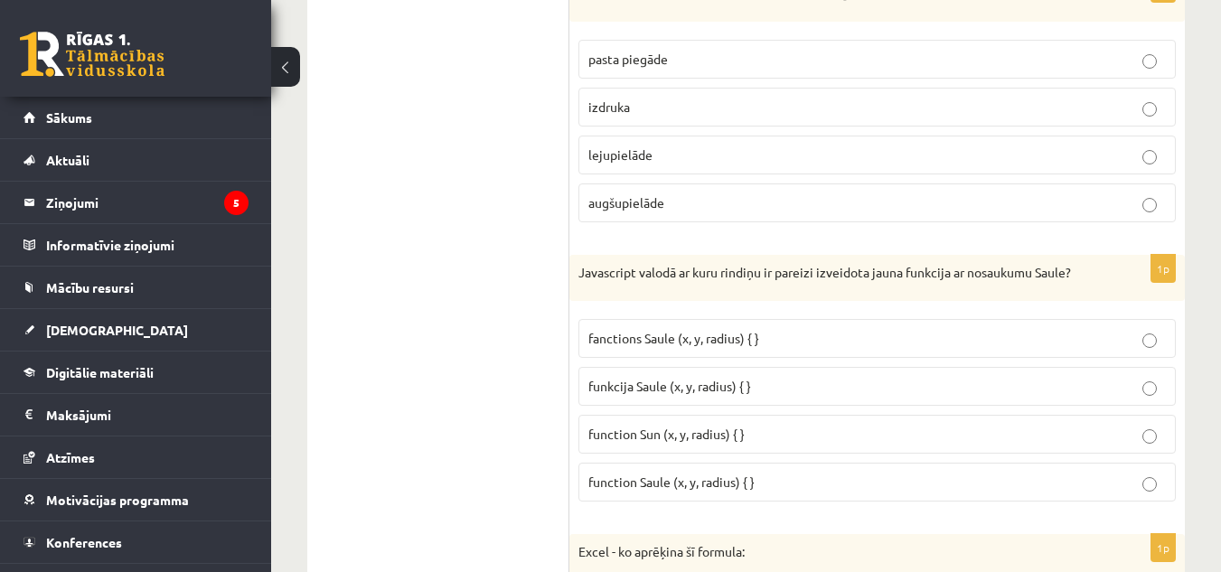
scroll to position [5567, 0]
click at [656, 159] on label "lejupielāde" at bounding box center [878, 154] width 598 height 39
click at [811, 347] on p "fanctions Saule (x, y, radius) { }" at bounding box center [877, 337] width 578 height 19
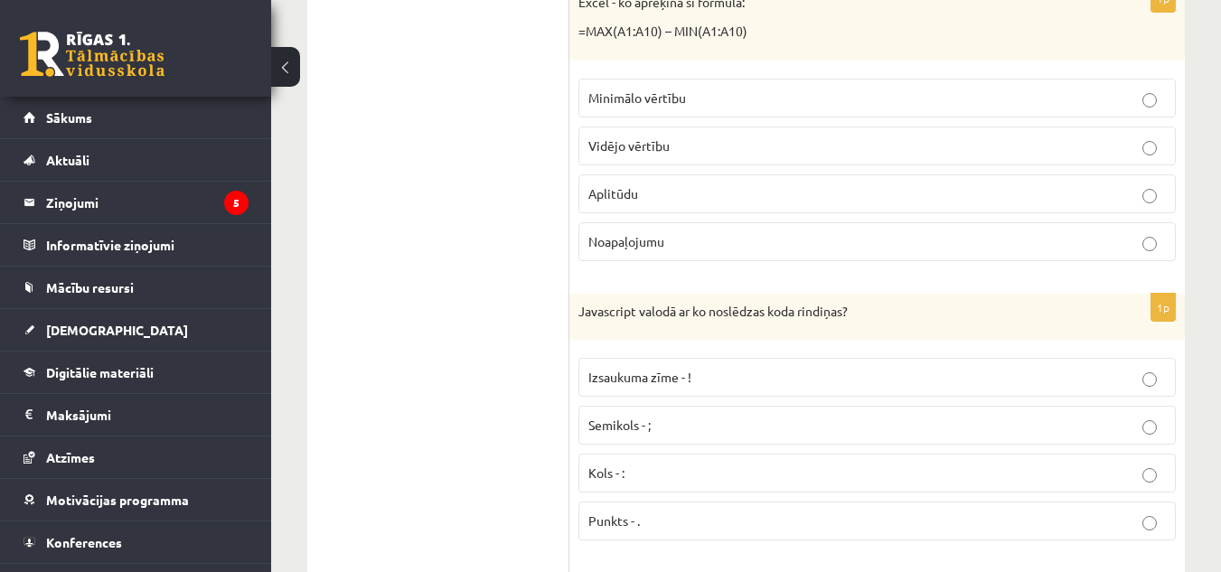
scroll to position [6117, 0]
click at [719, 202] on p "Aplitūdu" at bounding box center [877, 193] width 578 height 19
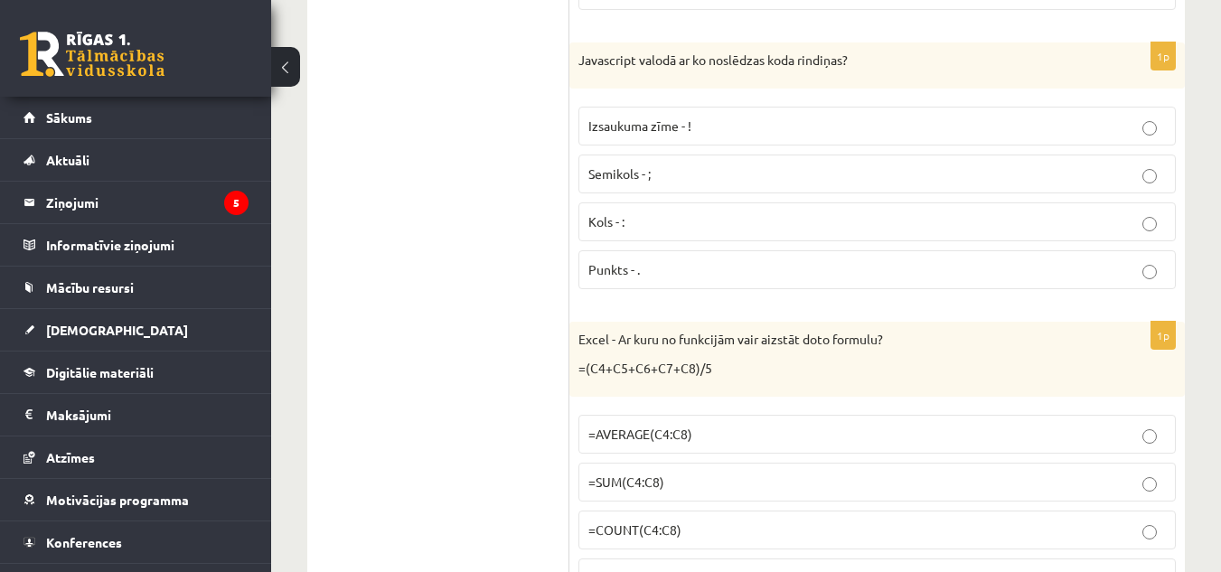
scroll to position [6370, 0]
click at [777, 181] on p "Semikols - ;" at bounding box center [877, 171] width 578 height 19
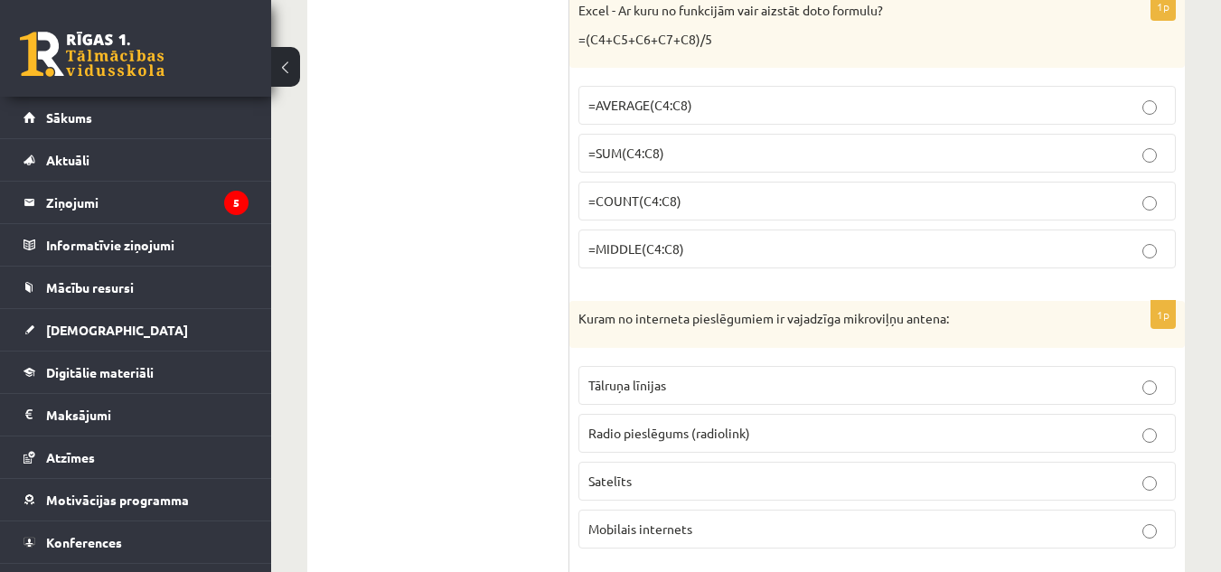
scroll to position [6697, 0]
click at [754, 442] on p "Radio pieslēgums (radiolink)" at bounding box center [877, 432] width 578 height 19
click at [717, 114] on p "=AVERAGE(C4:C8)" at bounding box center [877, 104] width 578 height 19
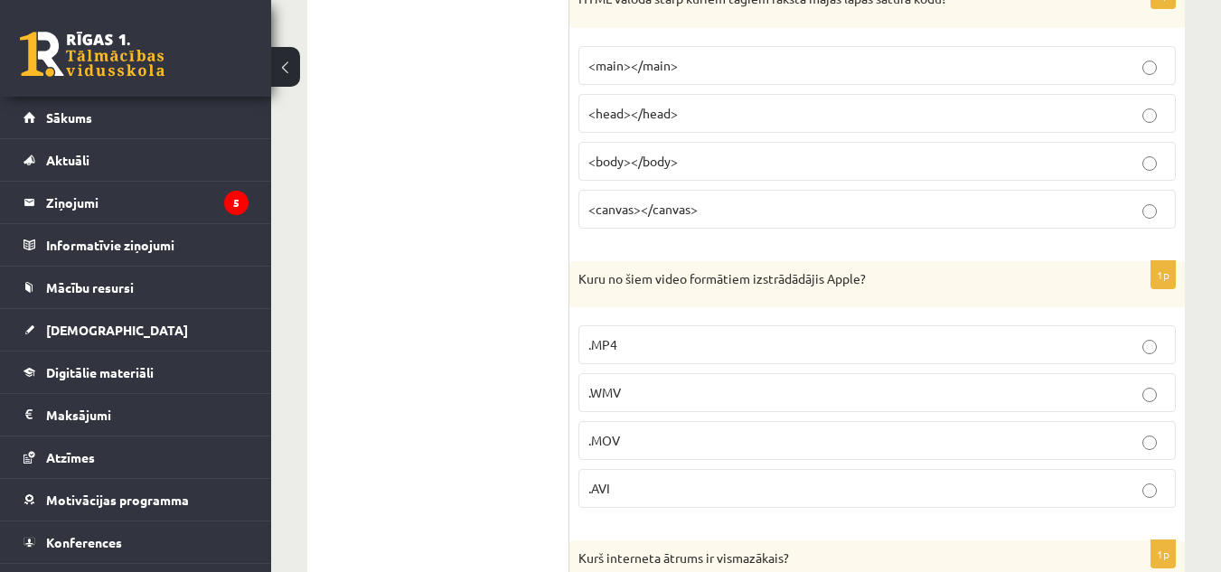
scroll to position [7298, 0]
click at [638, 449] on p ".MOV" at bounding box center [877, 439] width 578 height 19
click at [719, 170] on p "<body></body>" at bounding box center [877, 160] width 578 height 19
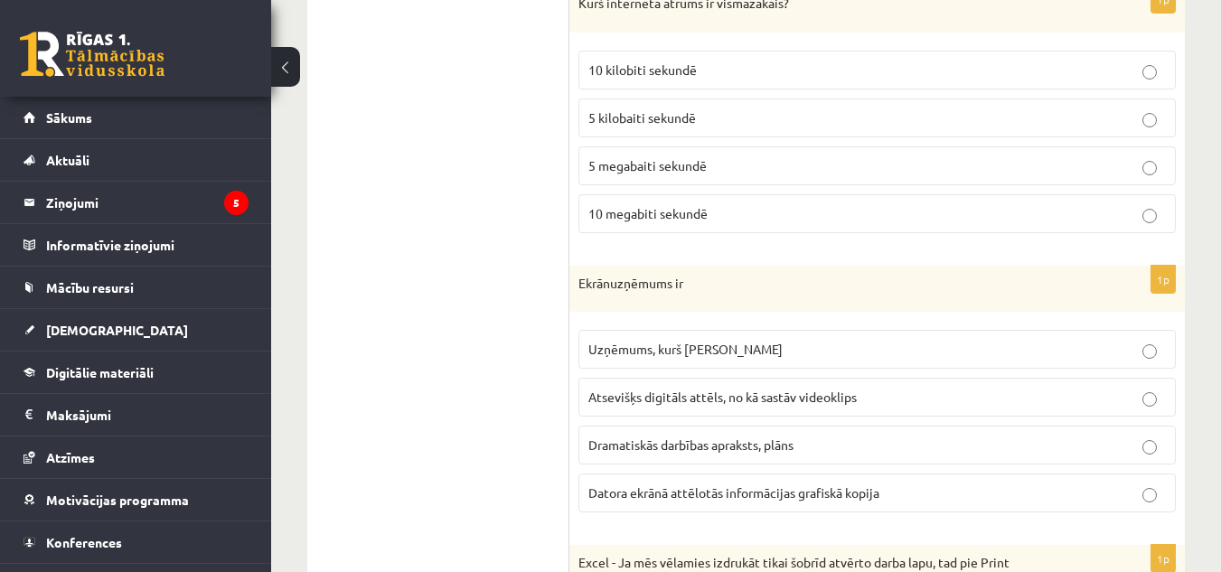
scroll to position [7853, 0]
click at [668, 125] on span "5 kilobaiti sekundē" at bounding box center [642, 116] width 108 height 16
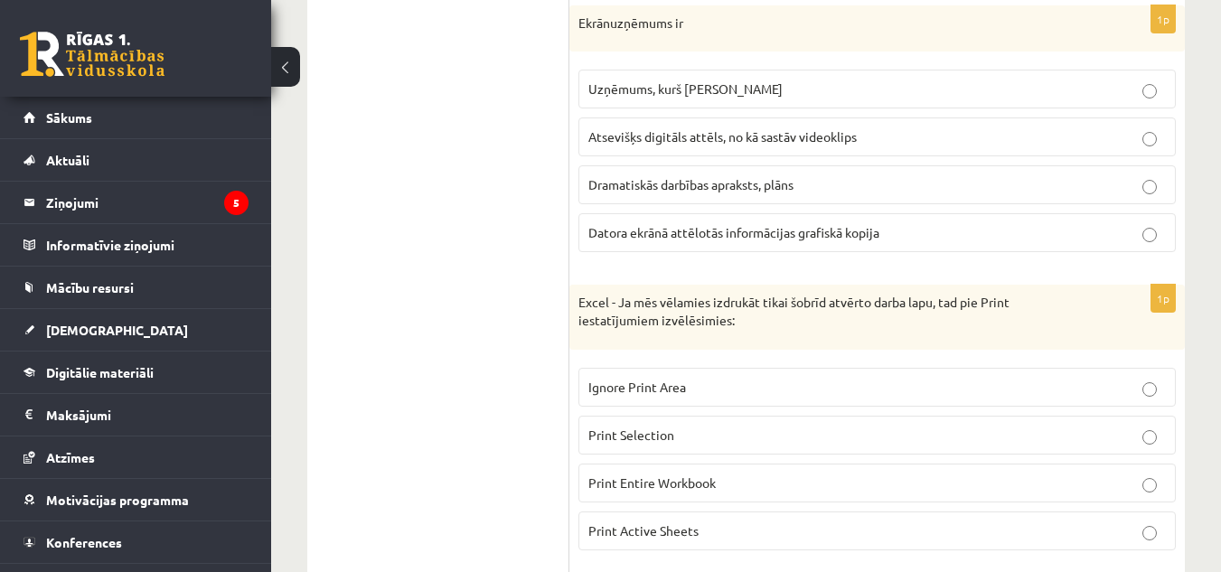
scroll to position [8115, 0]
click at [729, 238] on span "Datora ekrānā attēlotās informācijas grafiskā kopija" at bounding box center [733, 229] width 291 height 16
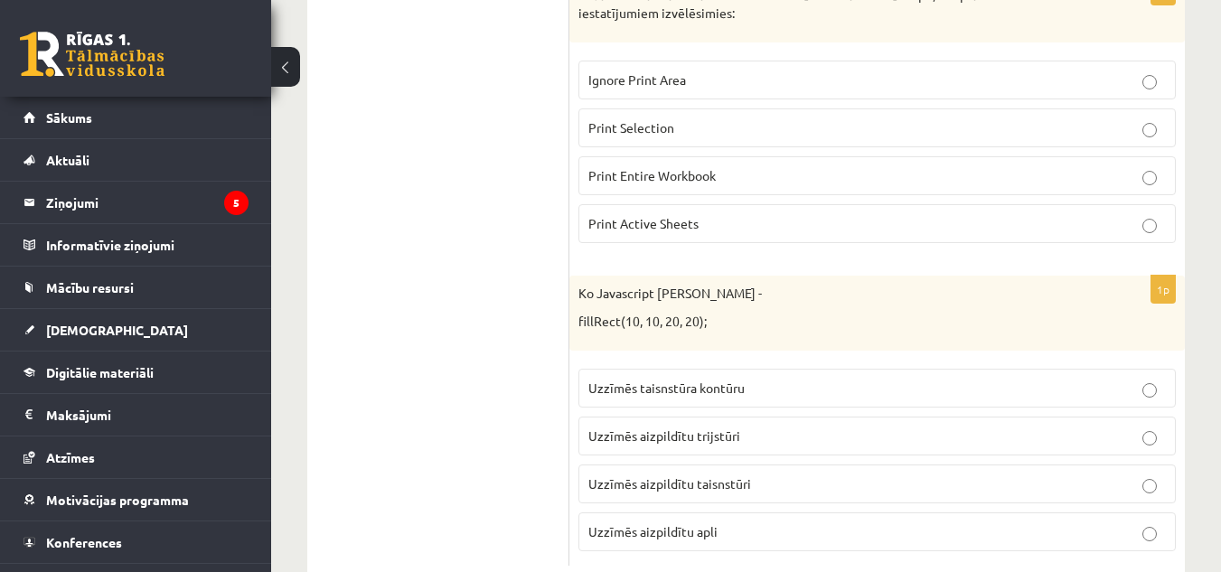
scroll to position [8420, 0]
click at [696, 231] on span "Print Active Sheets" at bounding box center [643, 222] width 110 height 16
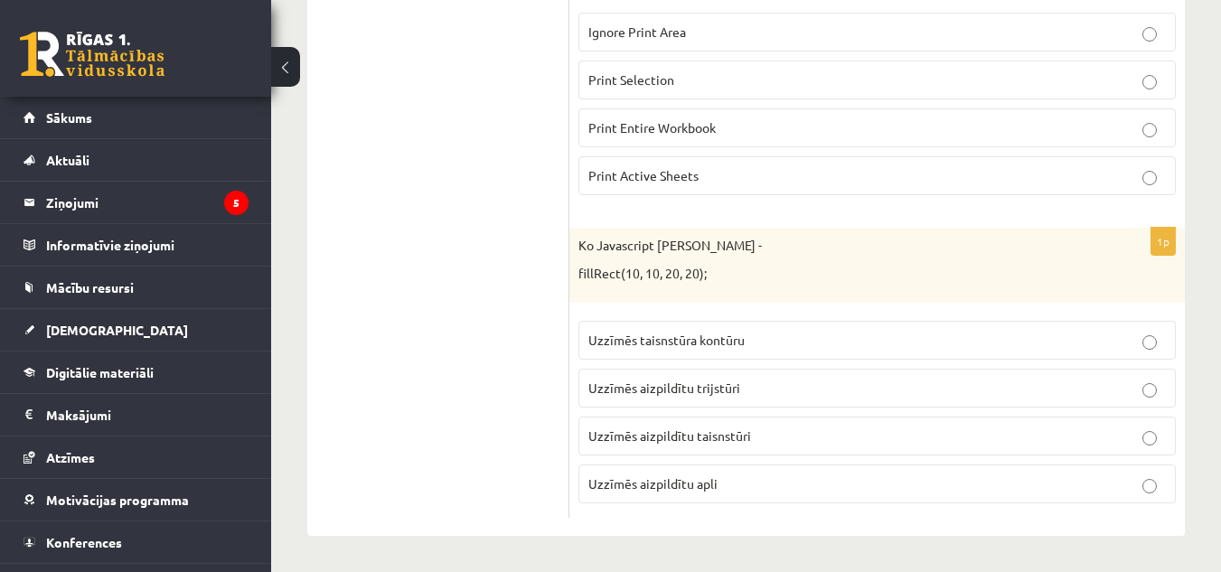
scroll to position [8483, 0]
click at [722, 444] on span "Uzzīmēs aizpildītu taisnstūri" at bounding box center [669, 436] width 163 height 16
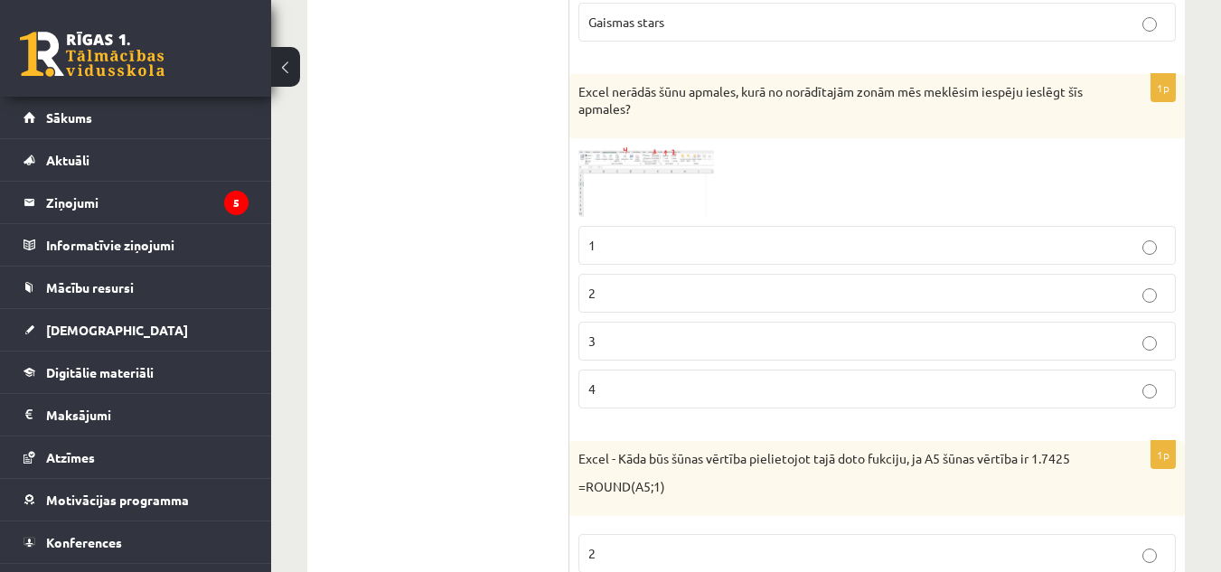
scroll to position [2206, 0]
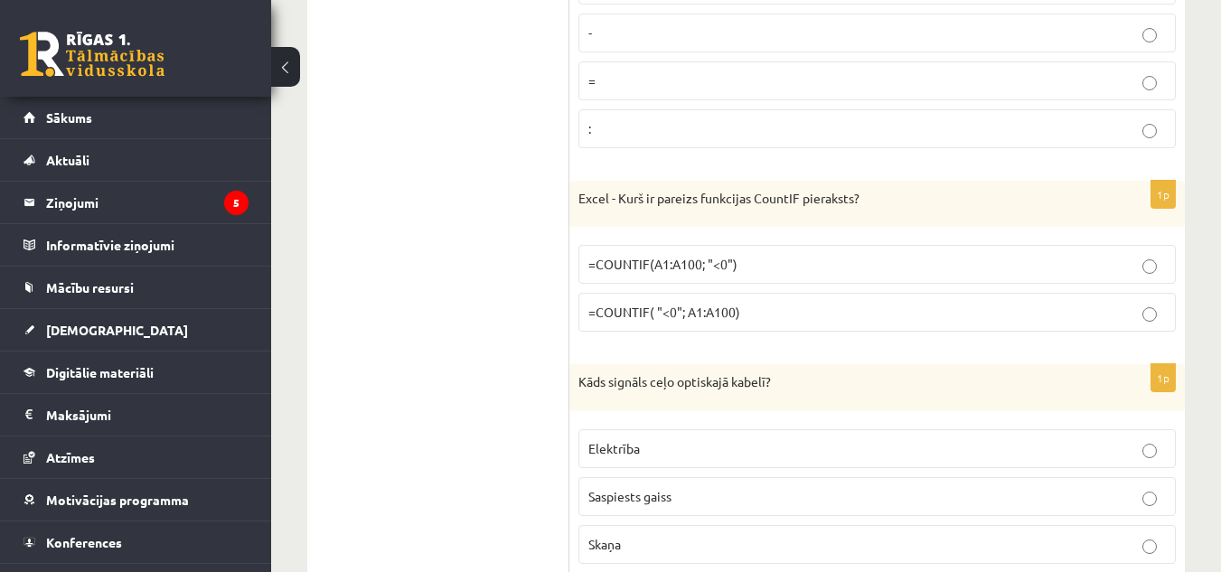
drag, startPoint x: 464, startPoint y: 367, endPoint x: 595, endPoint y: 267, distance: 165.1
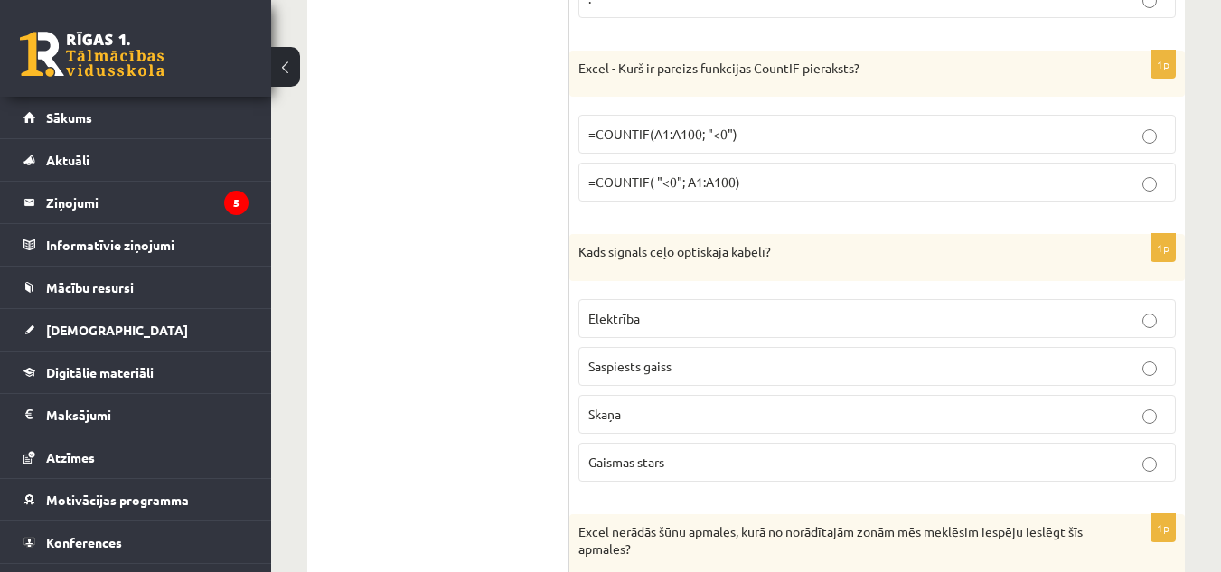
scroll to position [2295, 0]
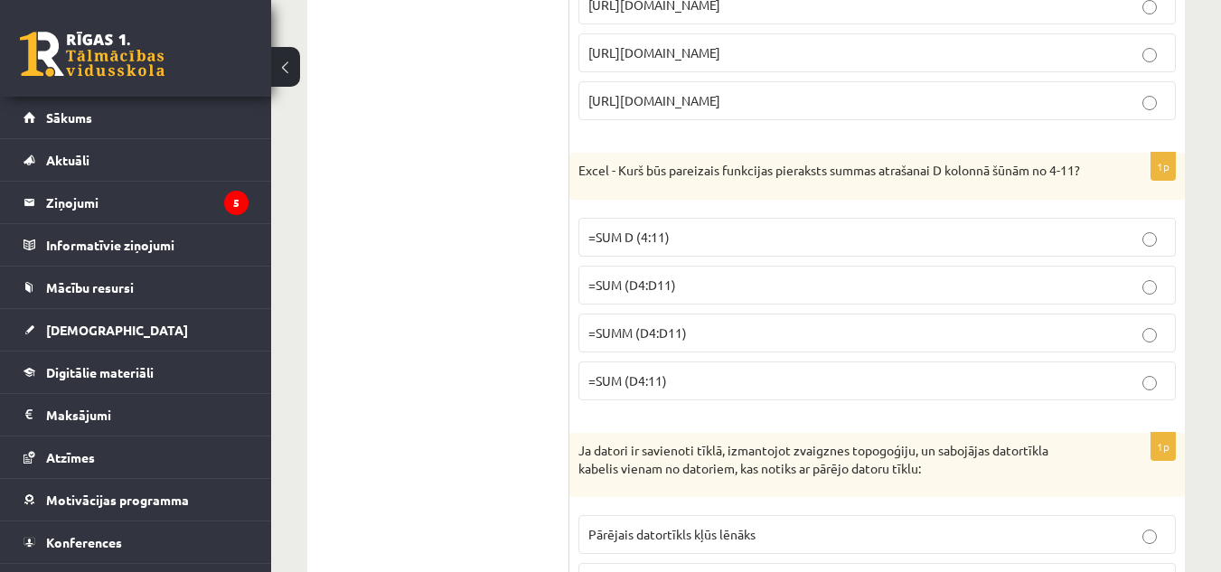
scroll to position [0, 0]
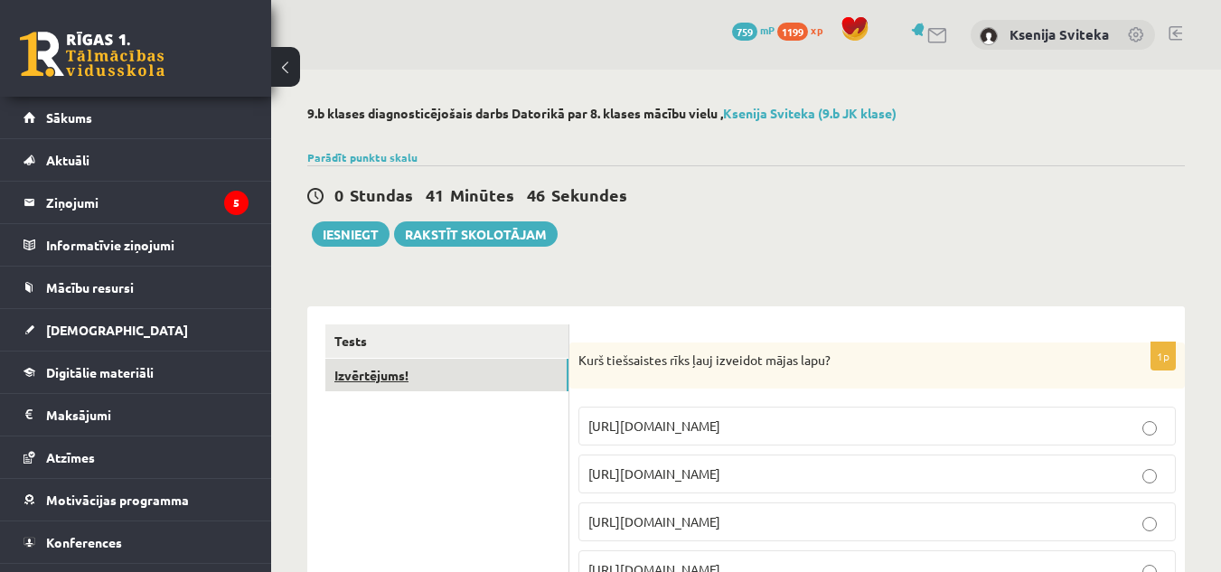
click at [426, 372] on link "Izvērtējums!" at bounding box center [446, 375] width 243 height 33
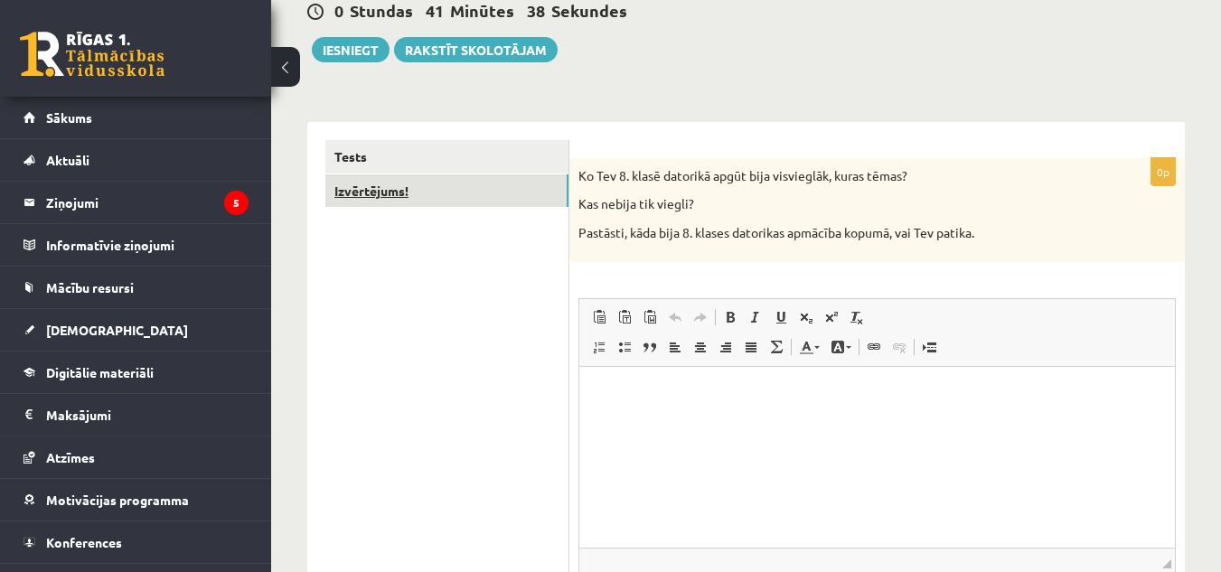
scroll to position [185, 0]
click at [616, 393] on p "Визуальный текстовый редактор, wiswyg-editor-user-answer-47433782434160" at bounding box center [878, 392] width 560 height 19
drag, startPoint x: 664, startPoint y: 175, endPoint x: 748, endPoint y: 177, distance: 84.1
click at [748, 177] on p "Ko Tev 8. klasē datorikā apgūt bija visvieglāk, kuras tēmas?" at bounding box center [832, 175] width 507 height 18
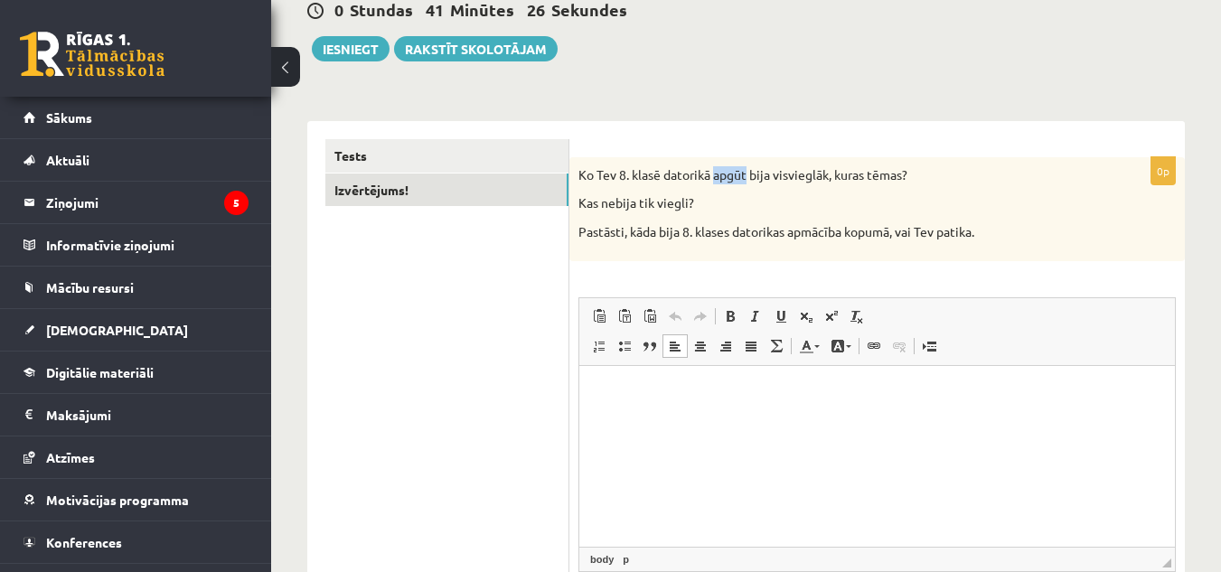
drag, startPoint x: 748, startPoint y: 177, endPoint x: 718, endPoint y: 181, distance: 30.9
click at [718, 181] on p "Ko Tev 8. klasē datorikā apgūt bija visvieglāk, kuras tēmas?" at bounding box center [832, 175] width 507 height 18
click at [671, 420] on html at bounding box center [877, 392] width 596 height 55
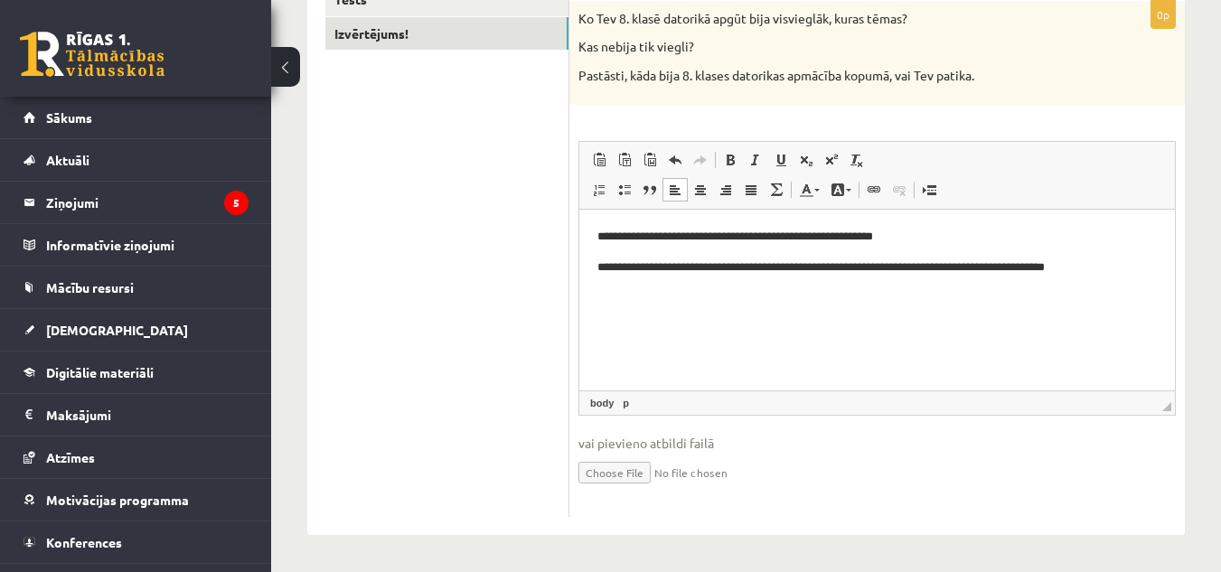
scroll to position [0, 0]
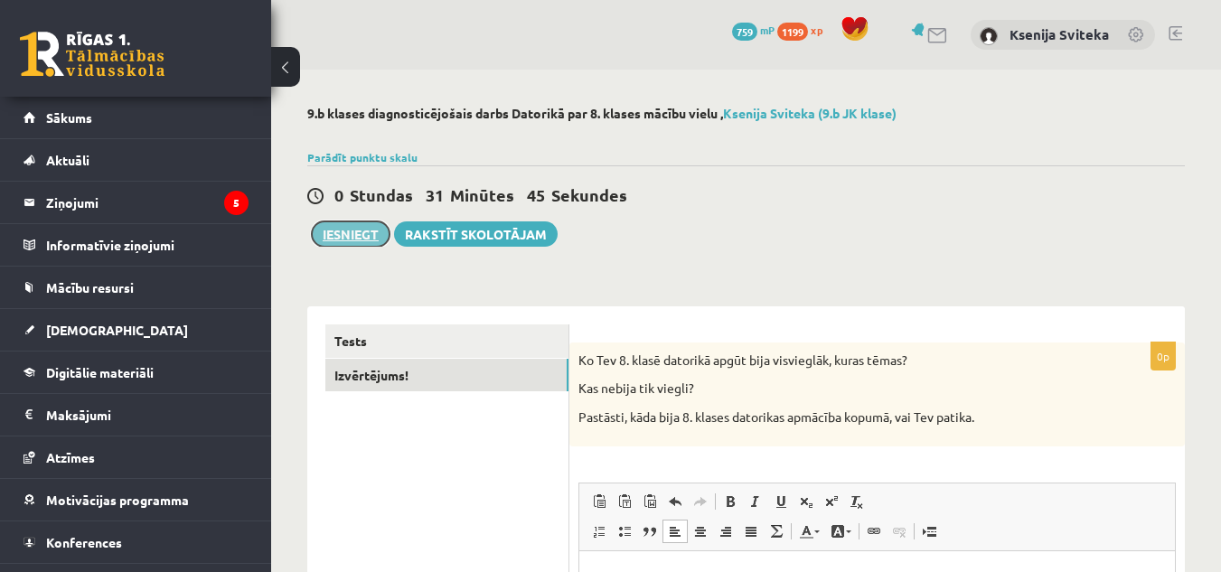
click at [348, 238] on button "Iesniegt" at bounding box center [351, 233] width 78 height 25
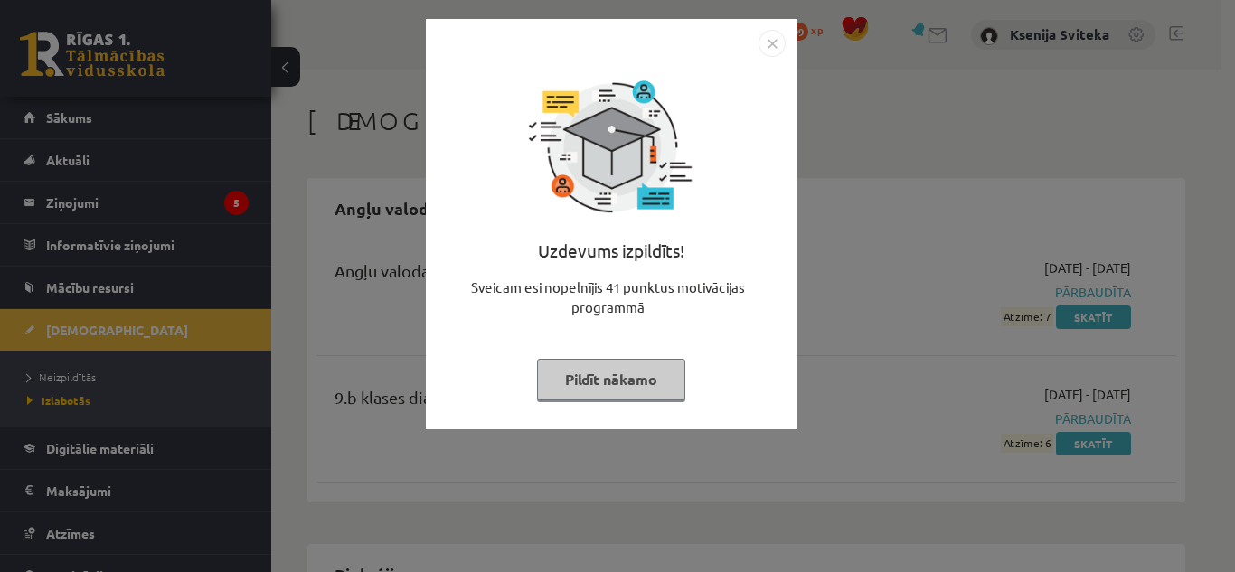
click at [777, 44] on img "Close" at bounding box center [771, 43] width 27 height 27
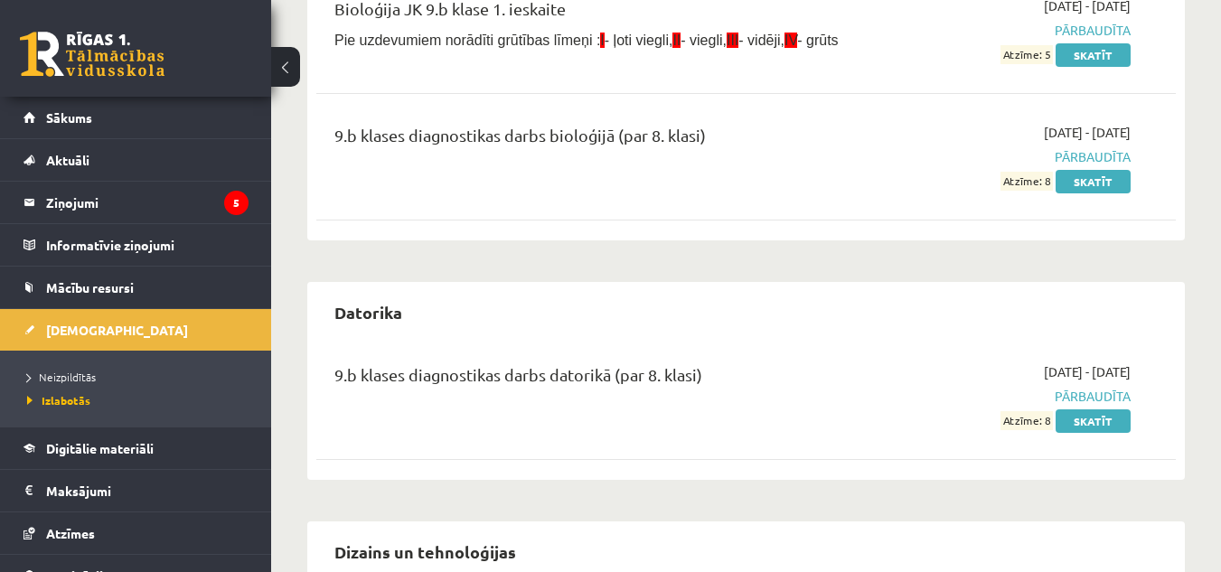
scroll to position [627, 0]
click at [1076, 422] on link "Skatīt" at bounding box center [1093, 422] width 75 height 24
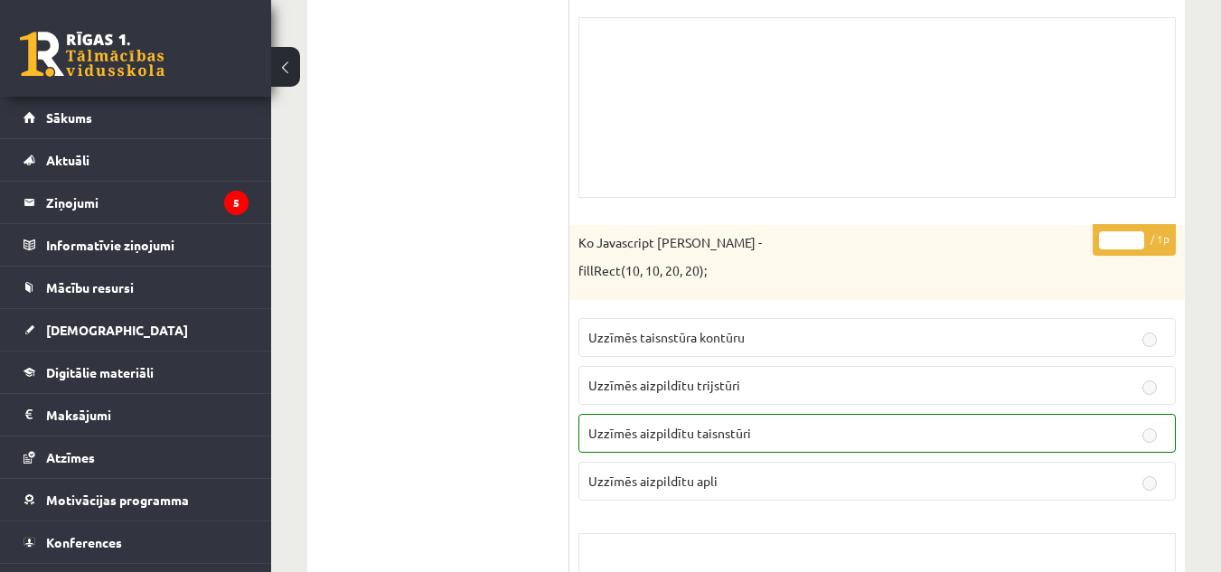
scroll to position [14686, 0]
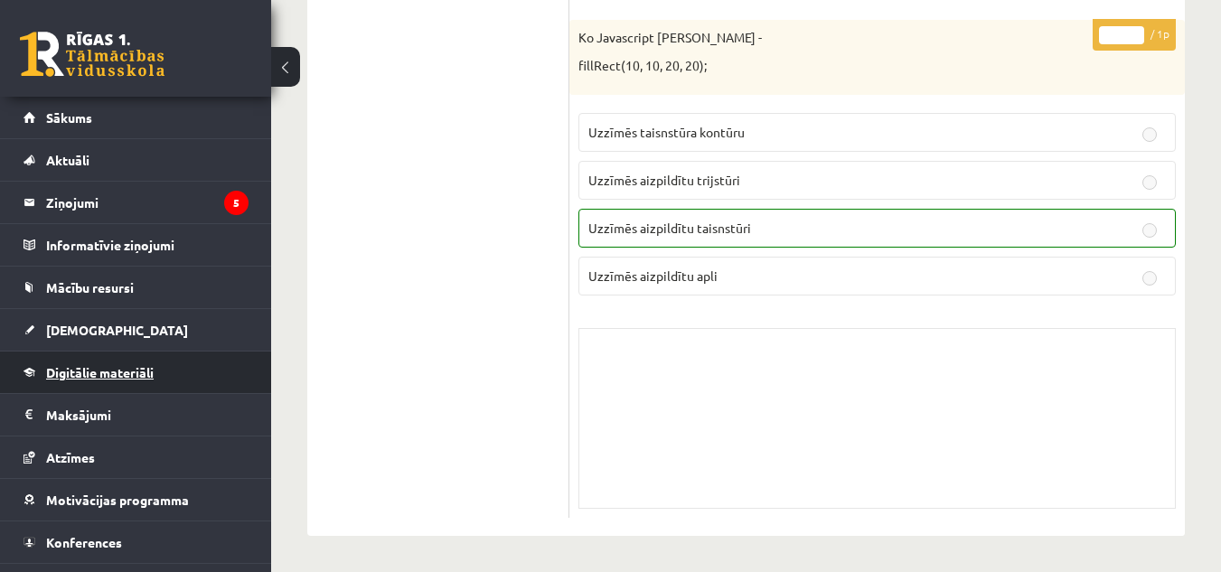
click at [166, 372] on link "Digitālie materiāli" at bounding box center [136, 373] width 225 height 42
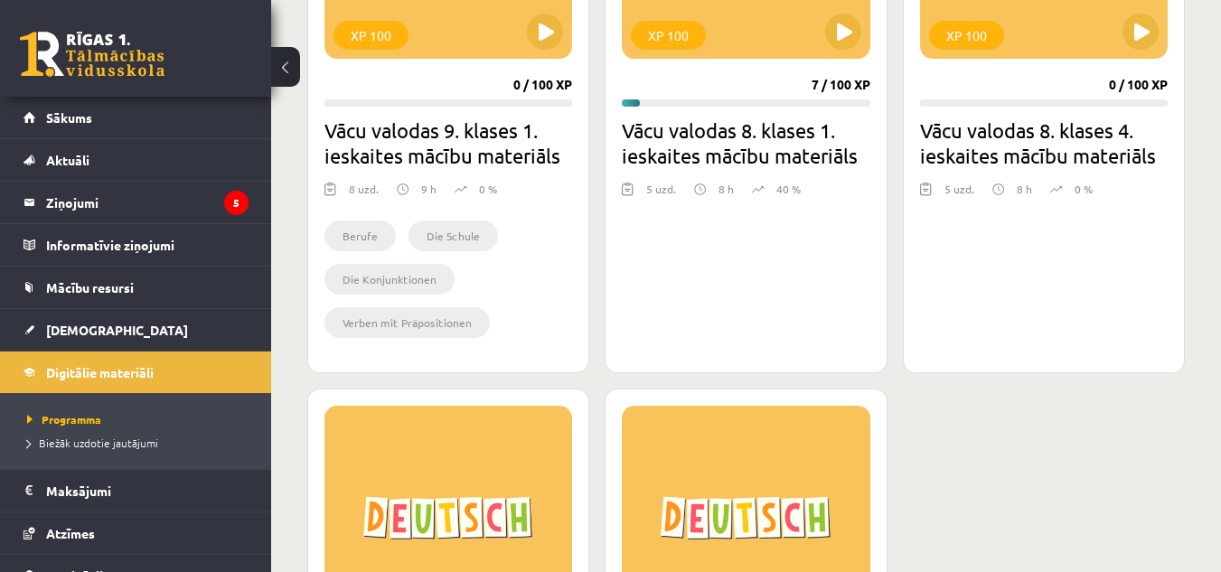
scroll to position [672, 0]
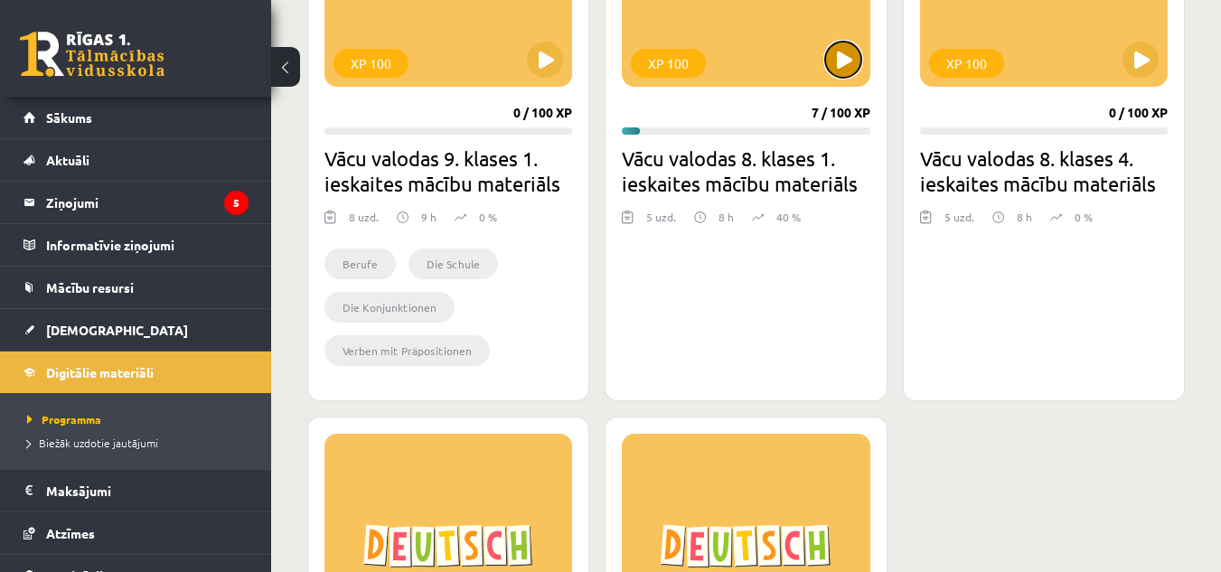
click at [841, 76] on button at bounding box center [843, 60] width 36 height 36
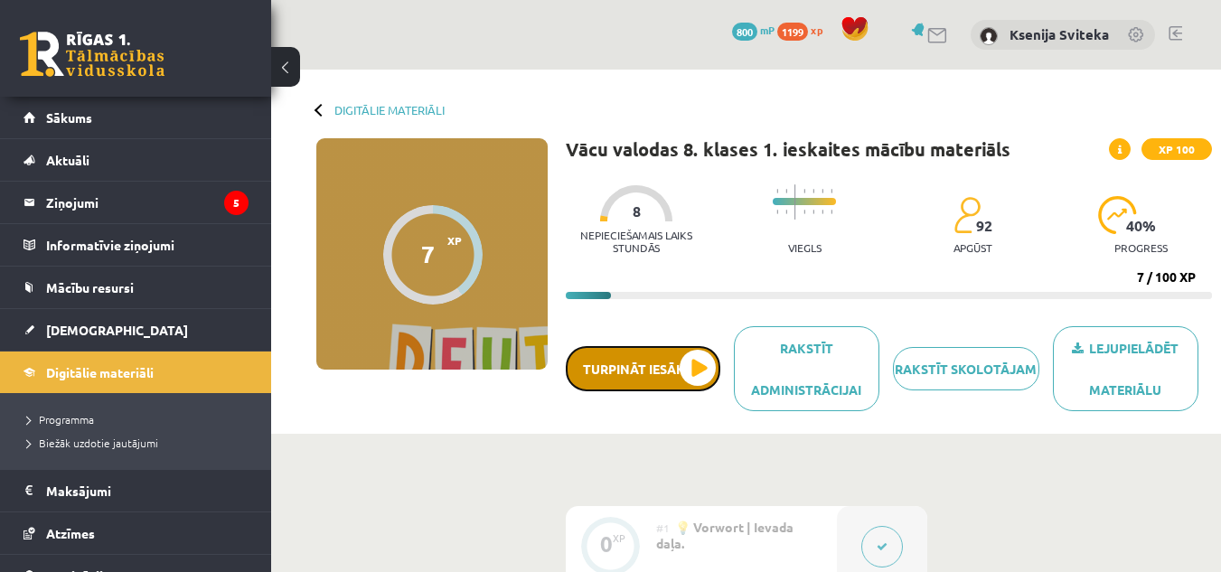
click at [625, 375] on button "Turpināt iesākto" at bounding box center [643, 368] width 155 height 45
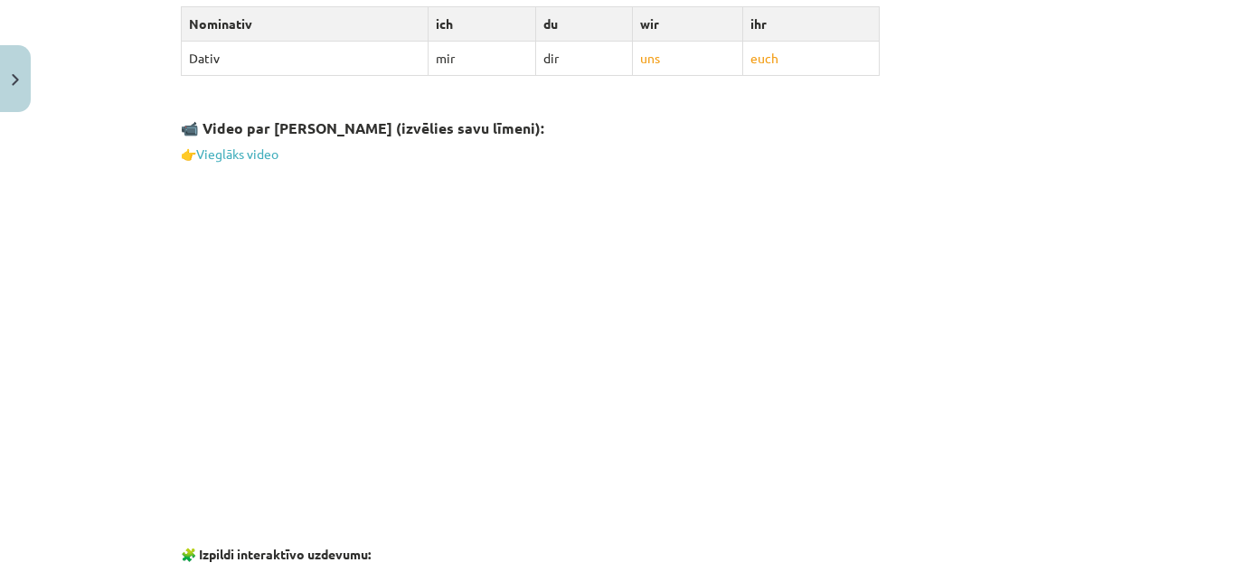
scroll to position [2883, 0]
